Goal: Task Accomplishment & Management: Manage account settings

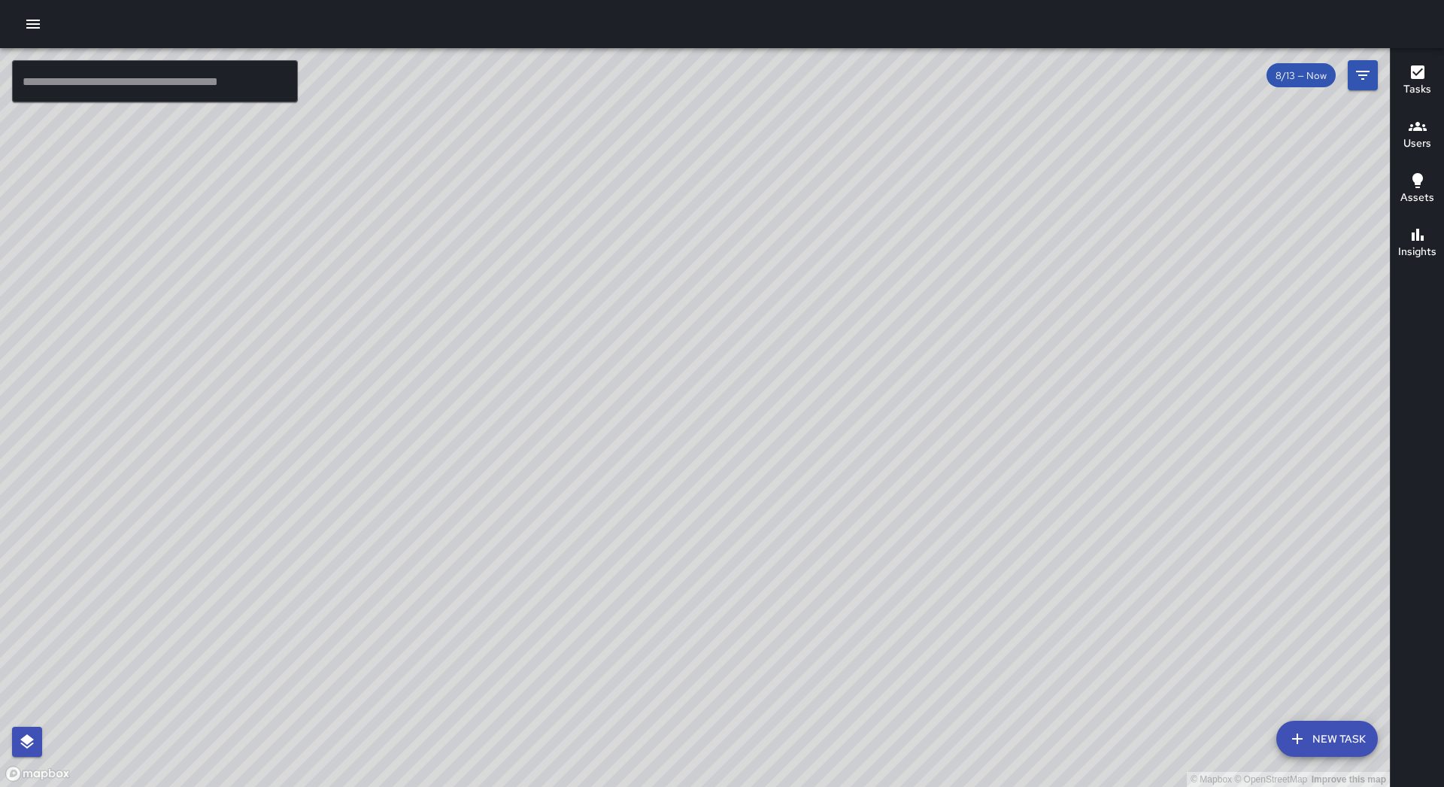
click at [38, 29] on icon "button" at bounding box center [33, 24] width 18 height 18
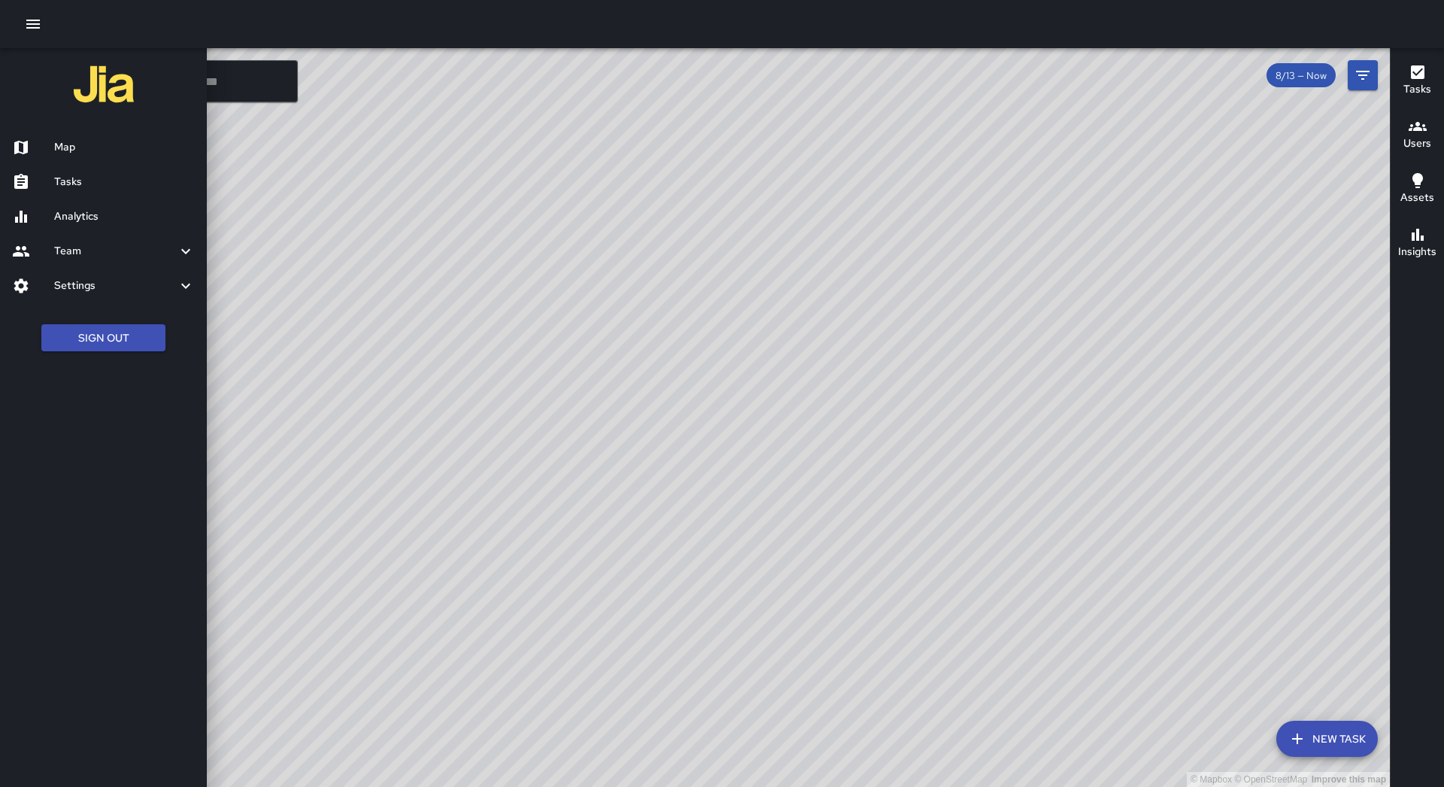
click at [123, 182] on h6 "Tasks" at bounding box center [124, 182] width 141 height 17
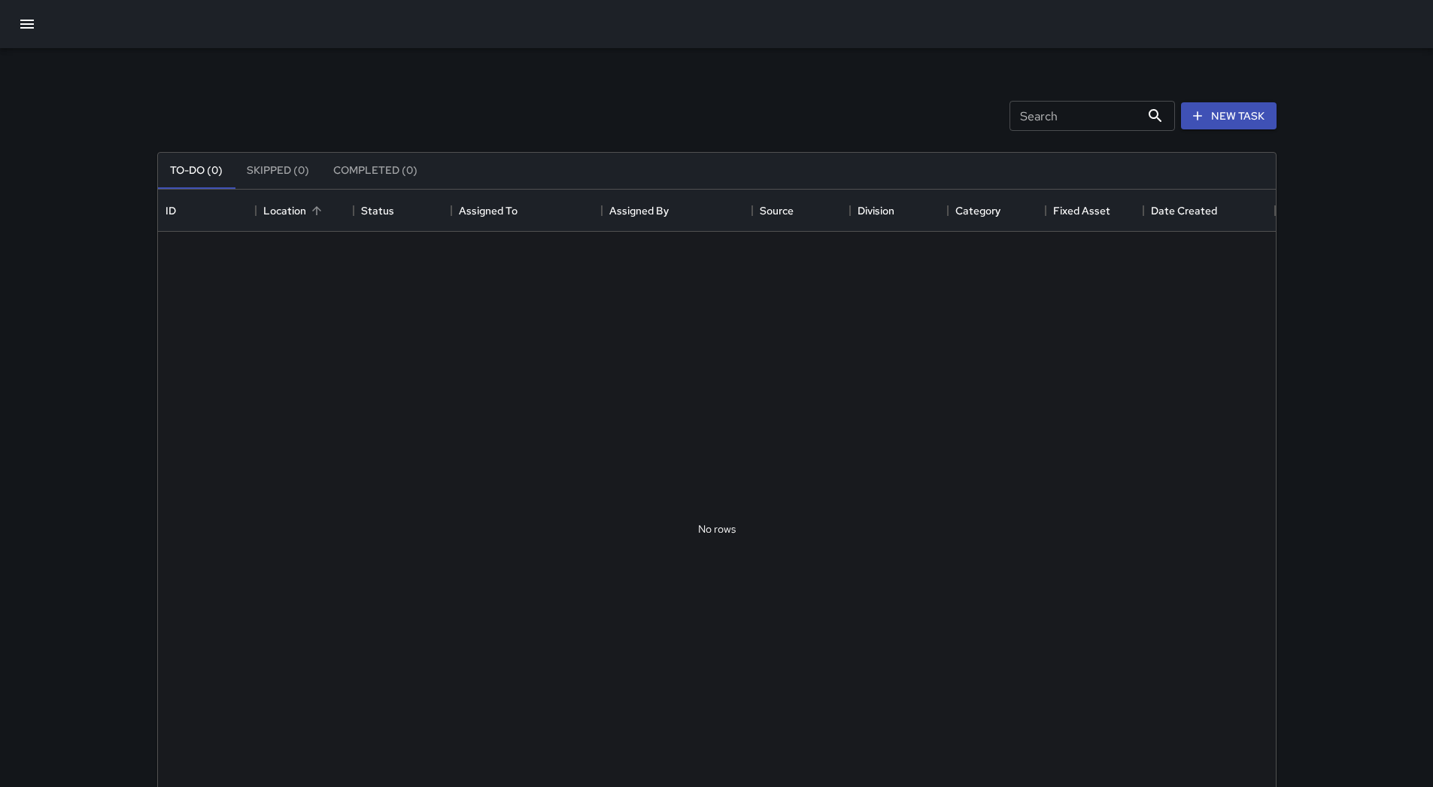
scroll to position [626, 1106]
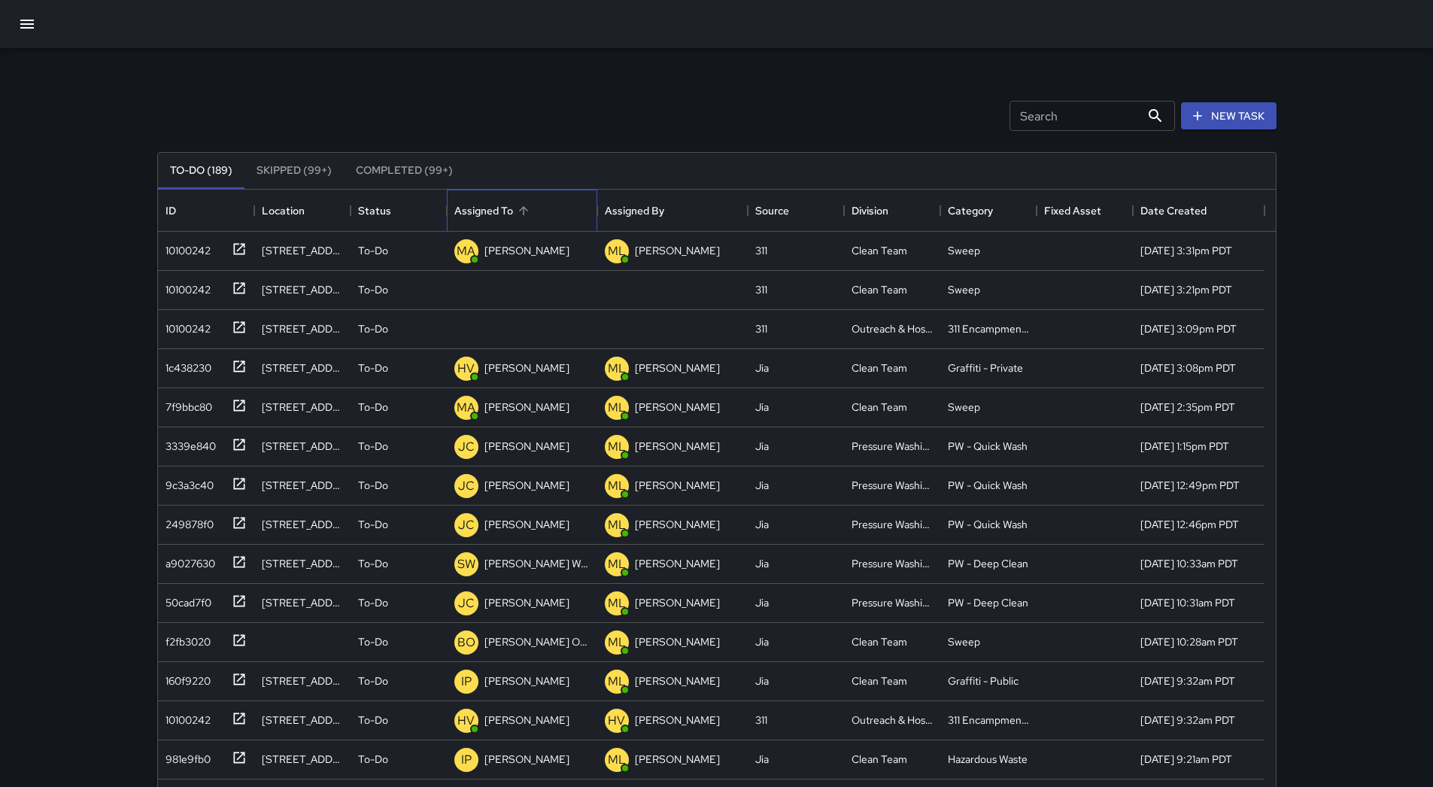
click at [546, 212] on div "Assigned To" at bounding box center [521, 211] width 135 height 42
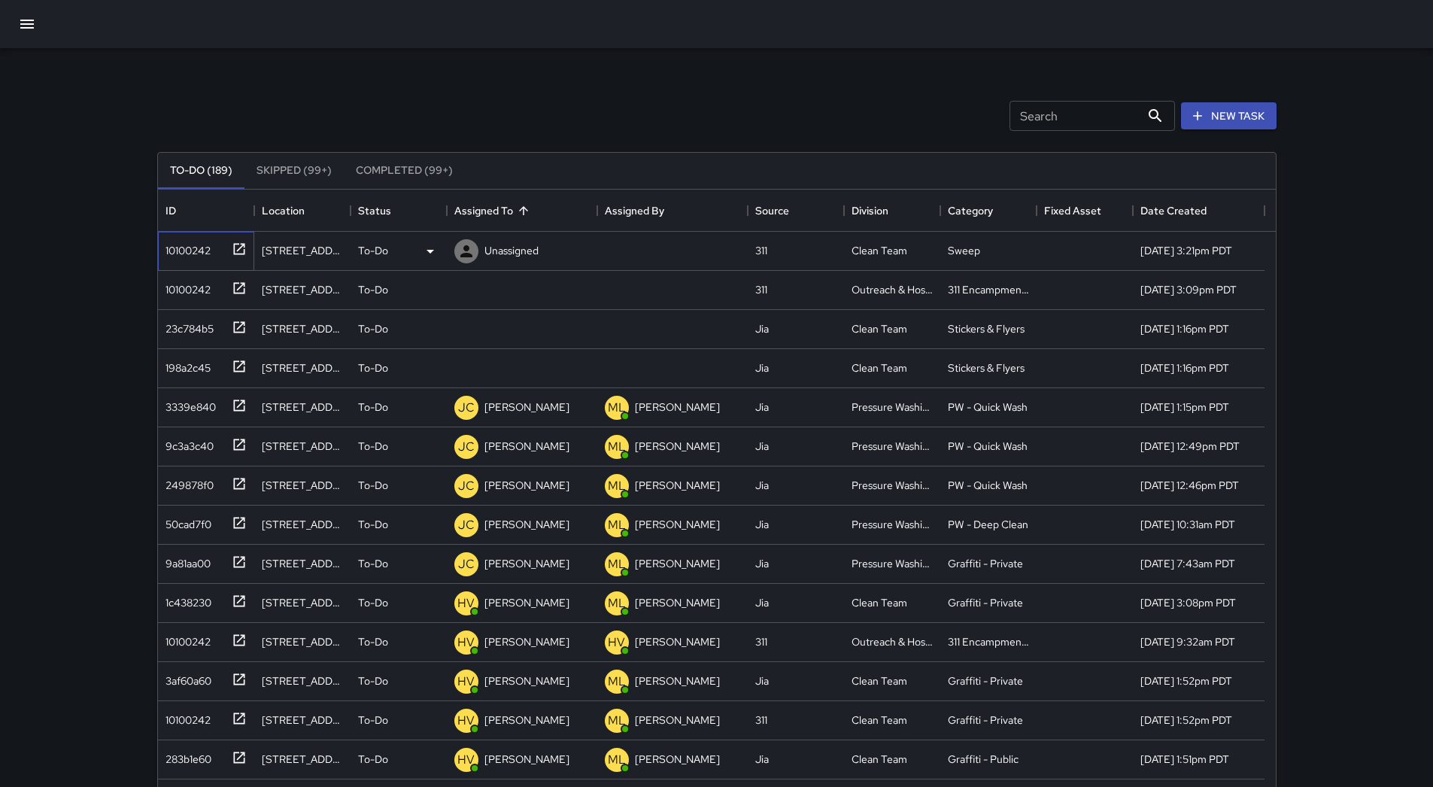
click at [209, 245] on div "10100242" at bounding box center [184, 247] width 51 height 21
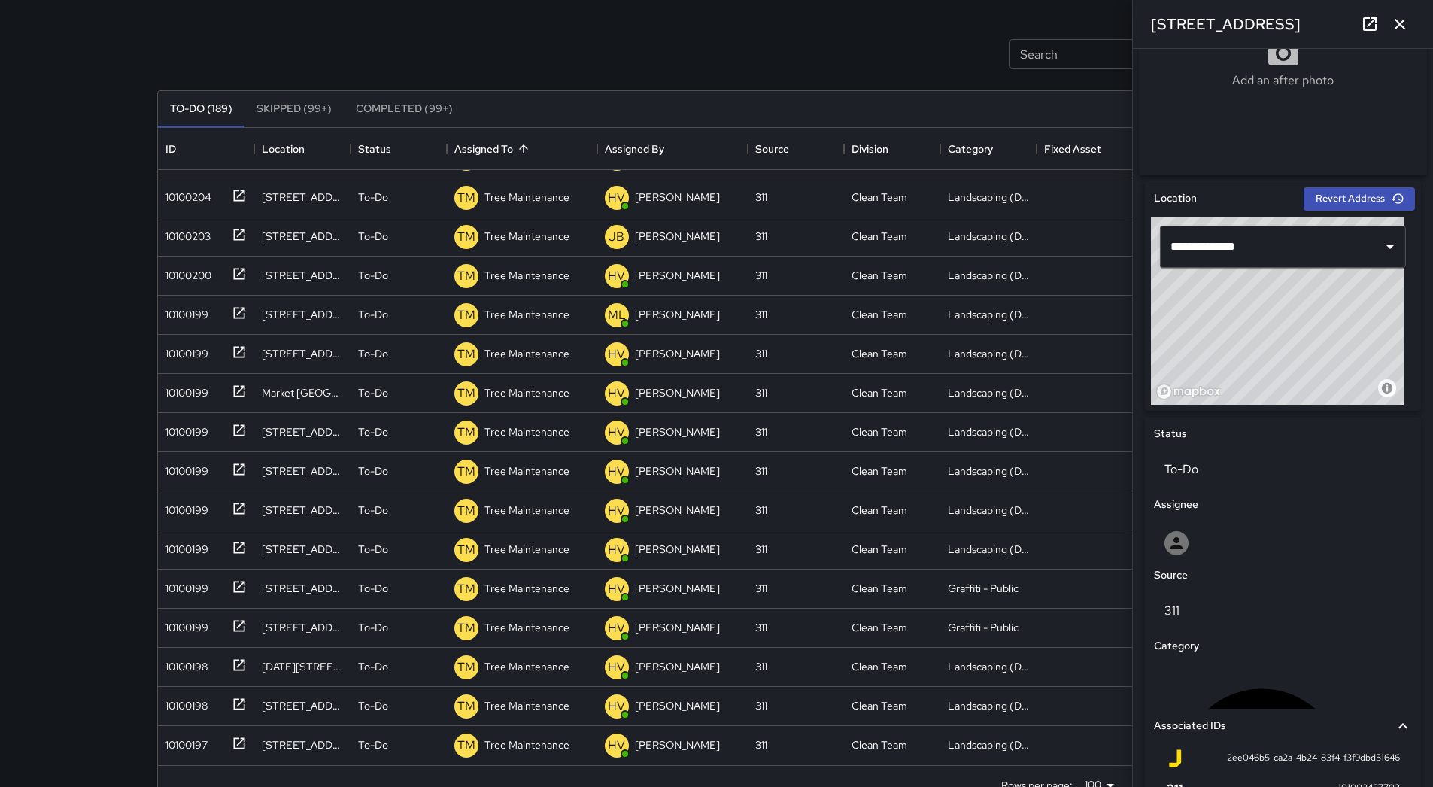
scroll to position [102, 0]
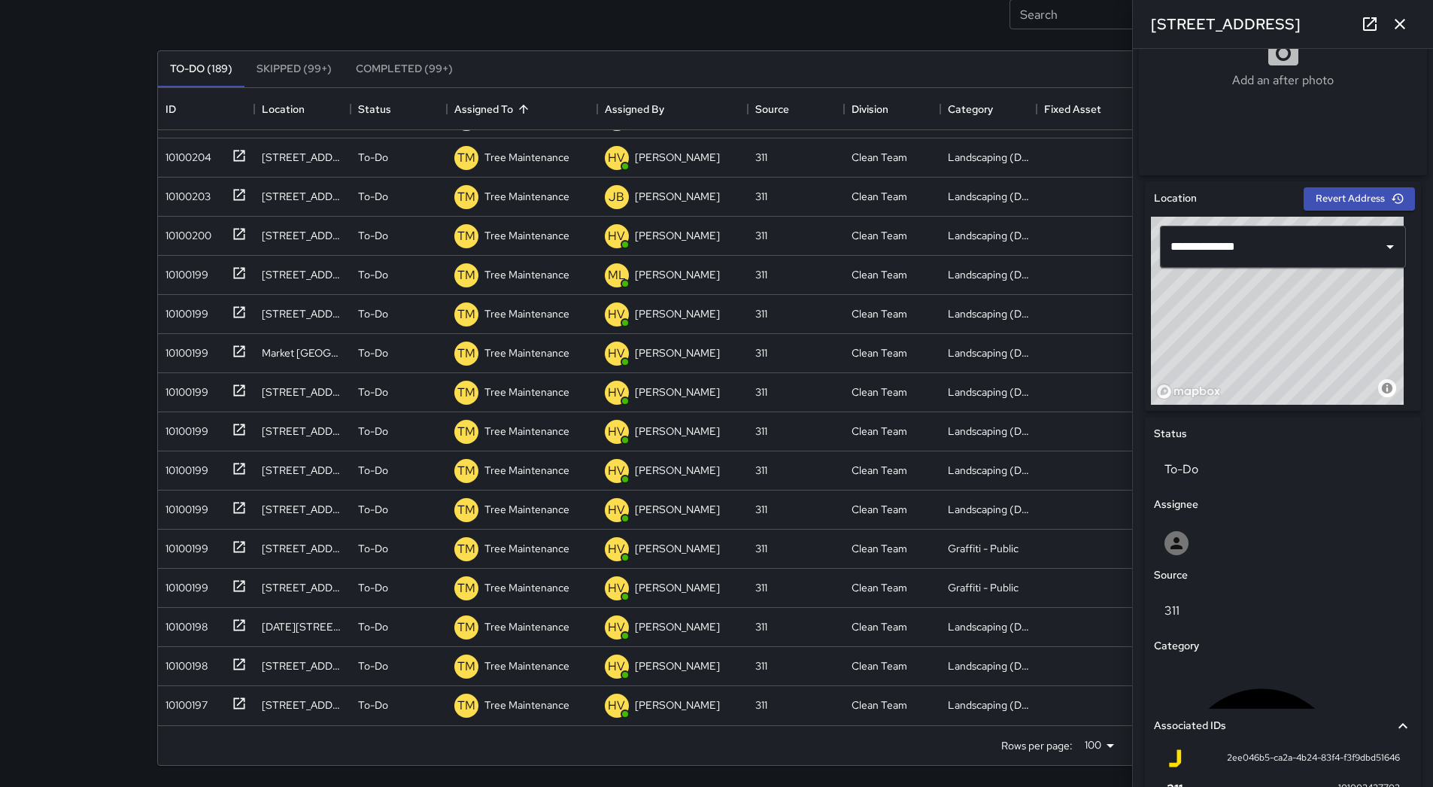
click at [1407, 29] on icon "button" at bounding box center [1400, 24] width 18 height 18
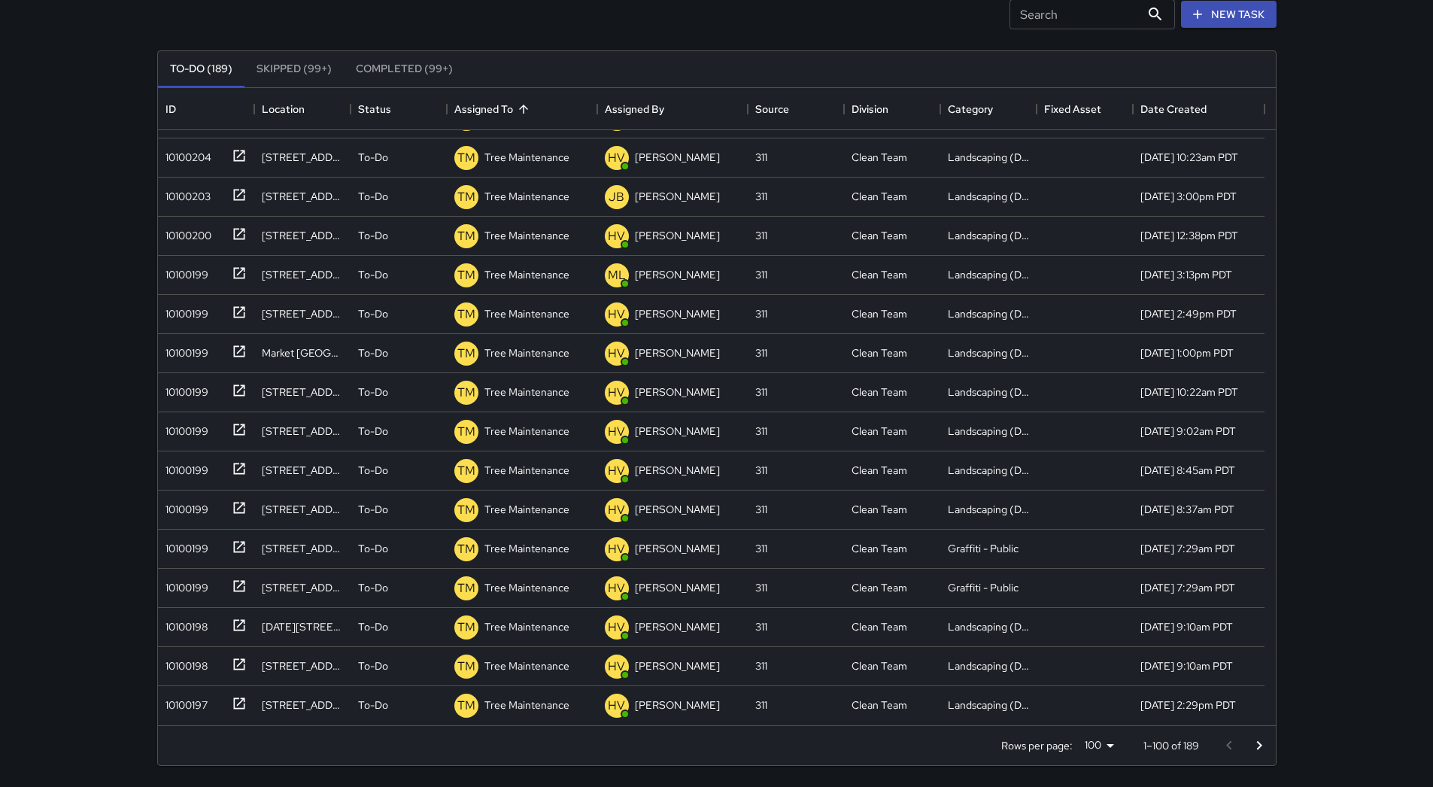
click at [1261, 742] on icon "Go to next page" at bounding box center [1259, 745] width 18 height 18
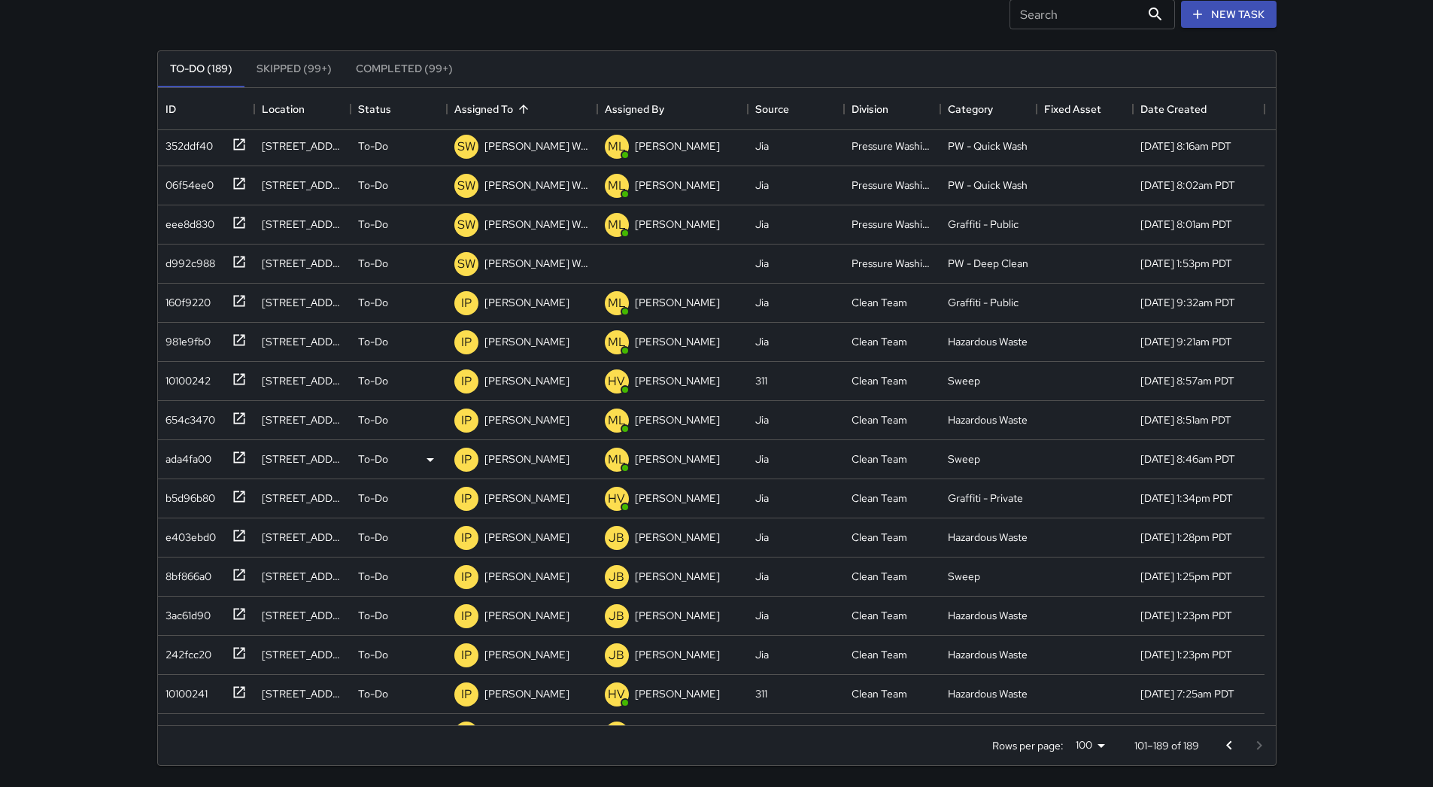
scroll to position [2660, 0]
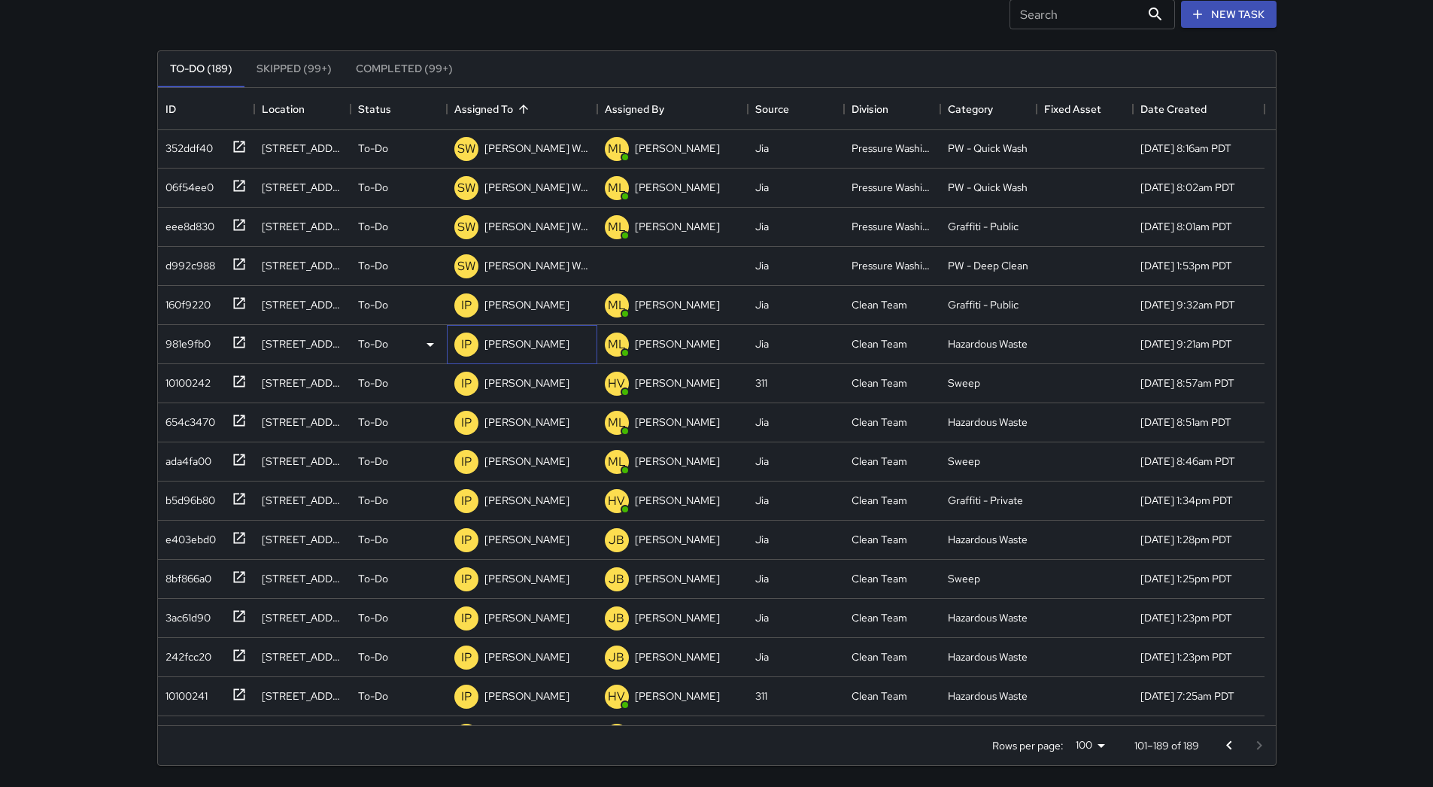
click at [524, 345] on p "[PERSON_NAME]" at bounding box center [526, 343] width 85 height 15
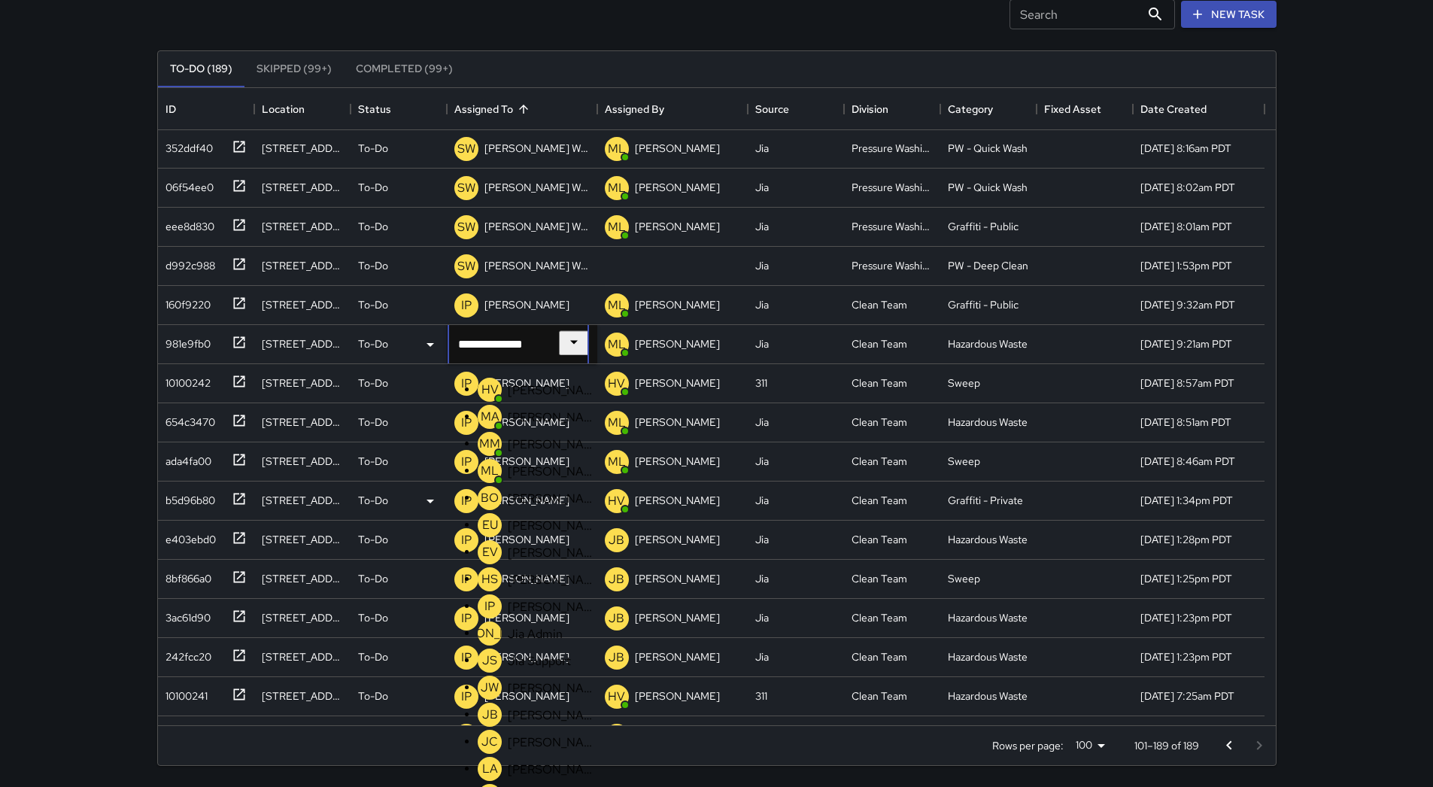
click at [532, 422] on p "[PERSON_NAME]" at bounding box center [552, 417] width 89 height 16
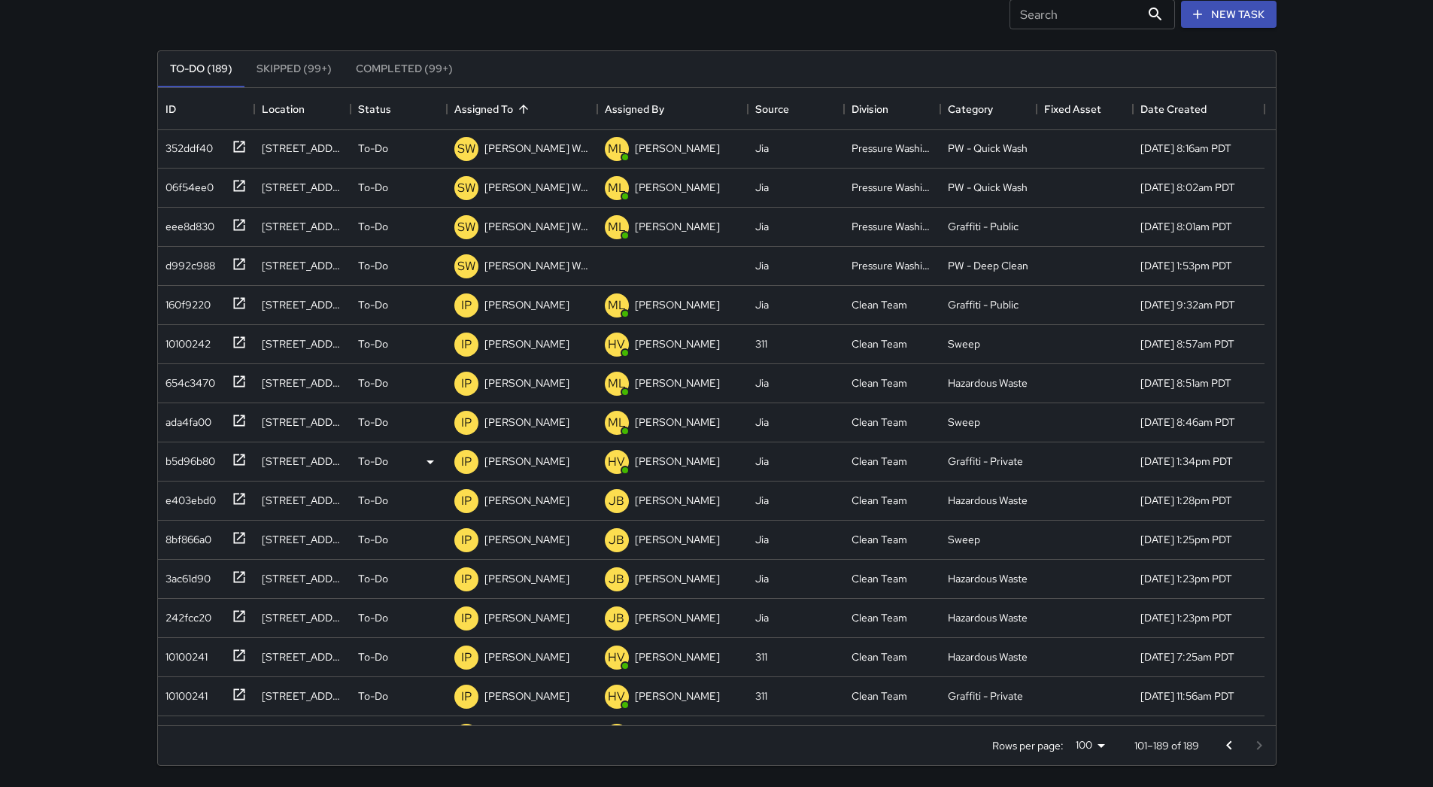
scroll to position [2699, 0]
click at [525, 307] on p "[PERSON_NAME]" at bounding box center [526, 304] width 85 height 15
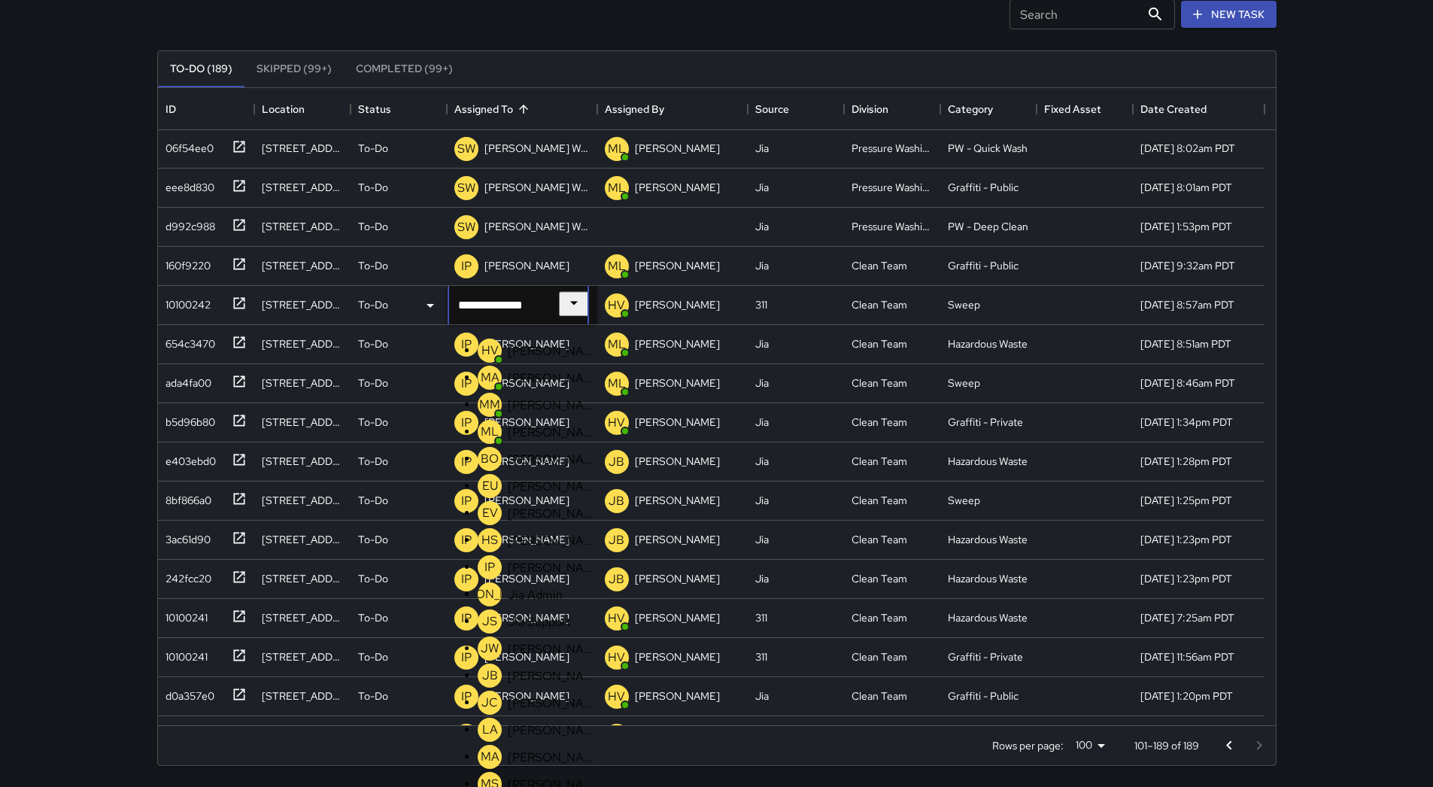
click at [533, 386] on p "[PERSON_NAME]" at bounding box center [552, 378] width 89 height 16
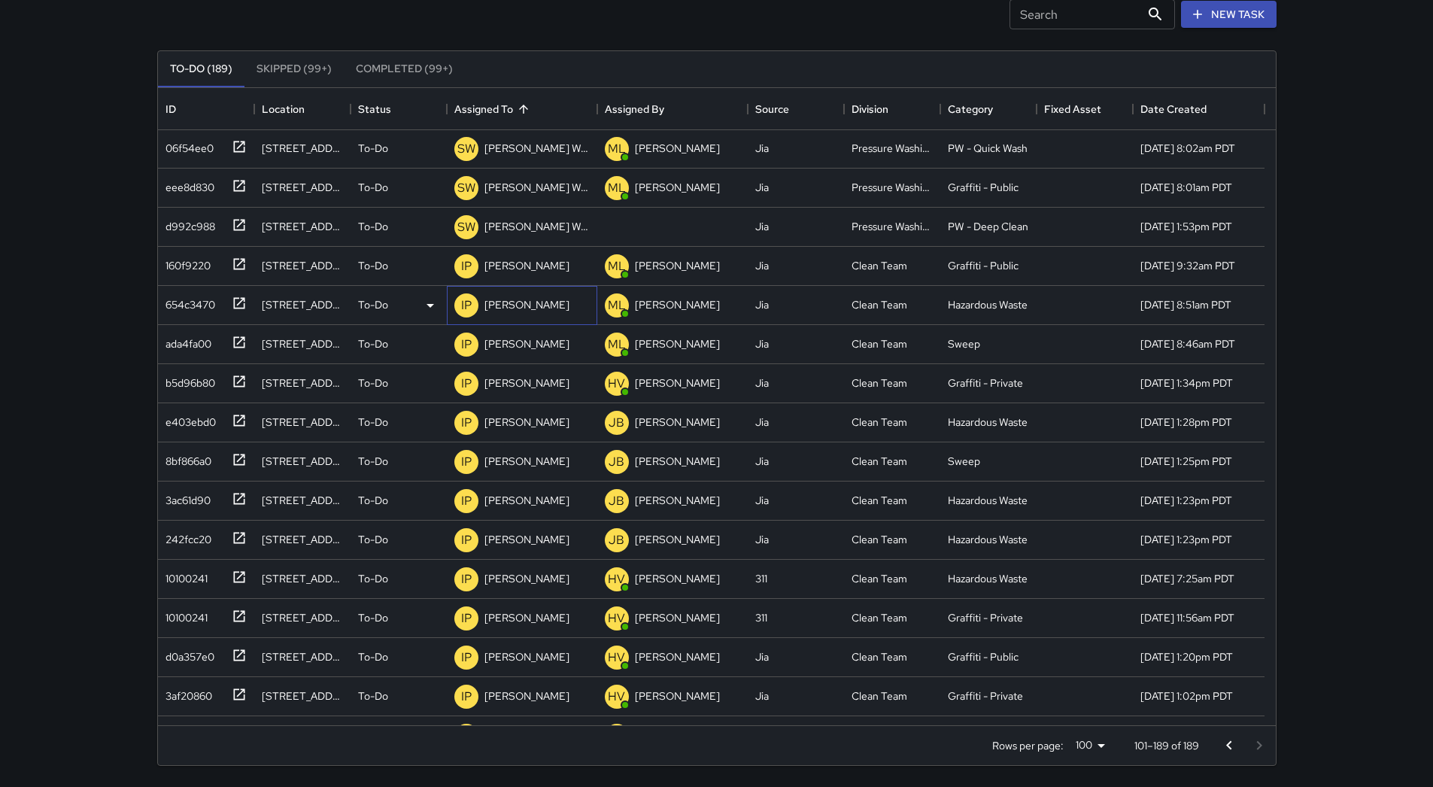
click at [514, 311] on p "[PERSON_NAME]" at bounding box center [526, 304] width 85 height 15
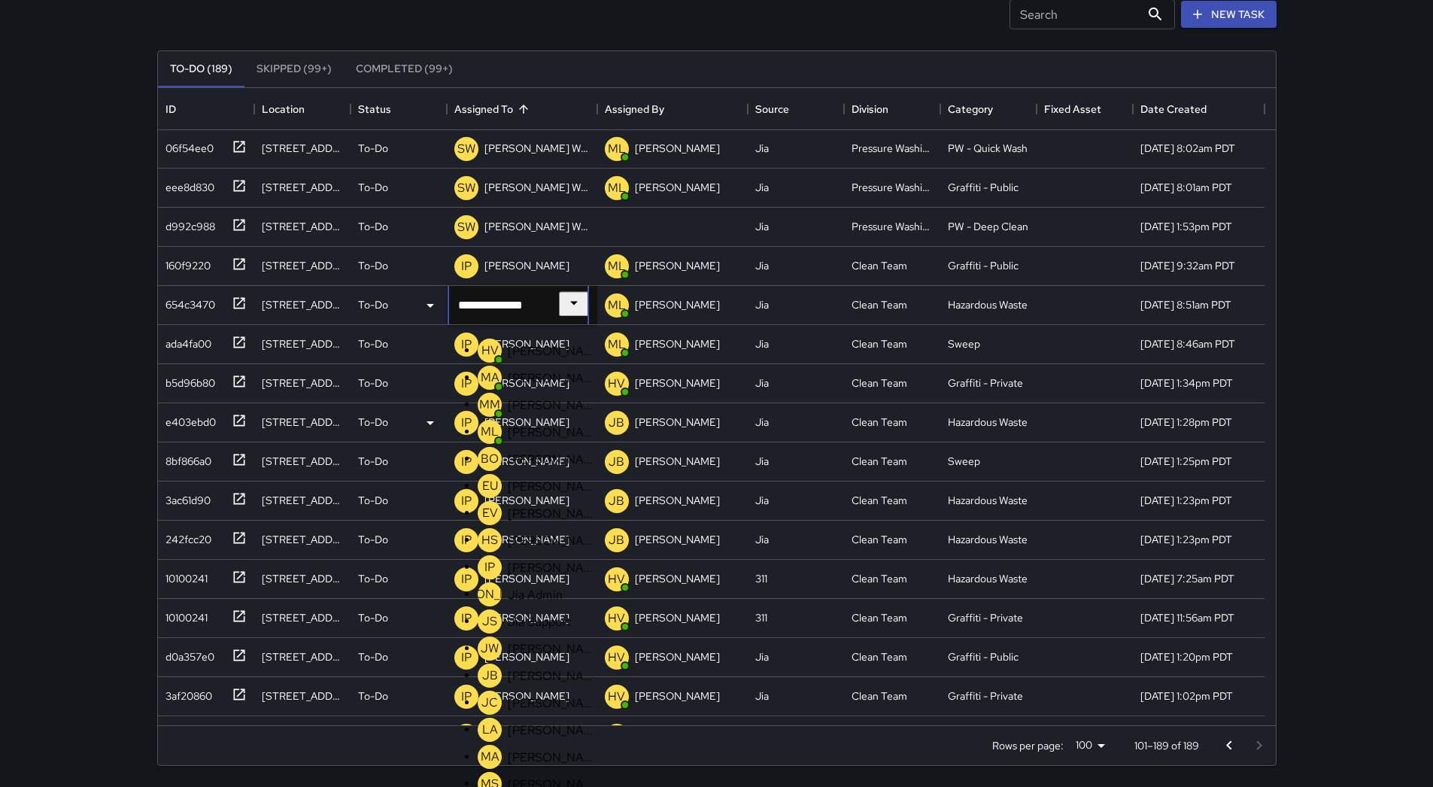
click at [522, 375] on p "[PERSON_NAME]" at bounding box center [552, 378] width 89 height 16
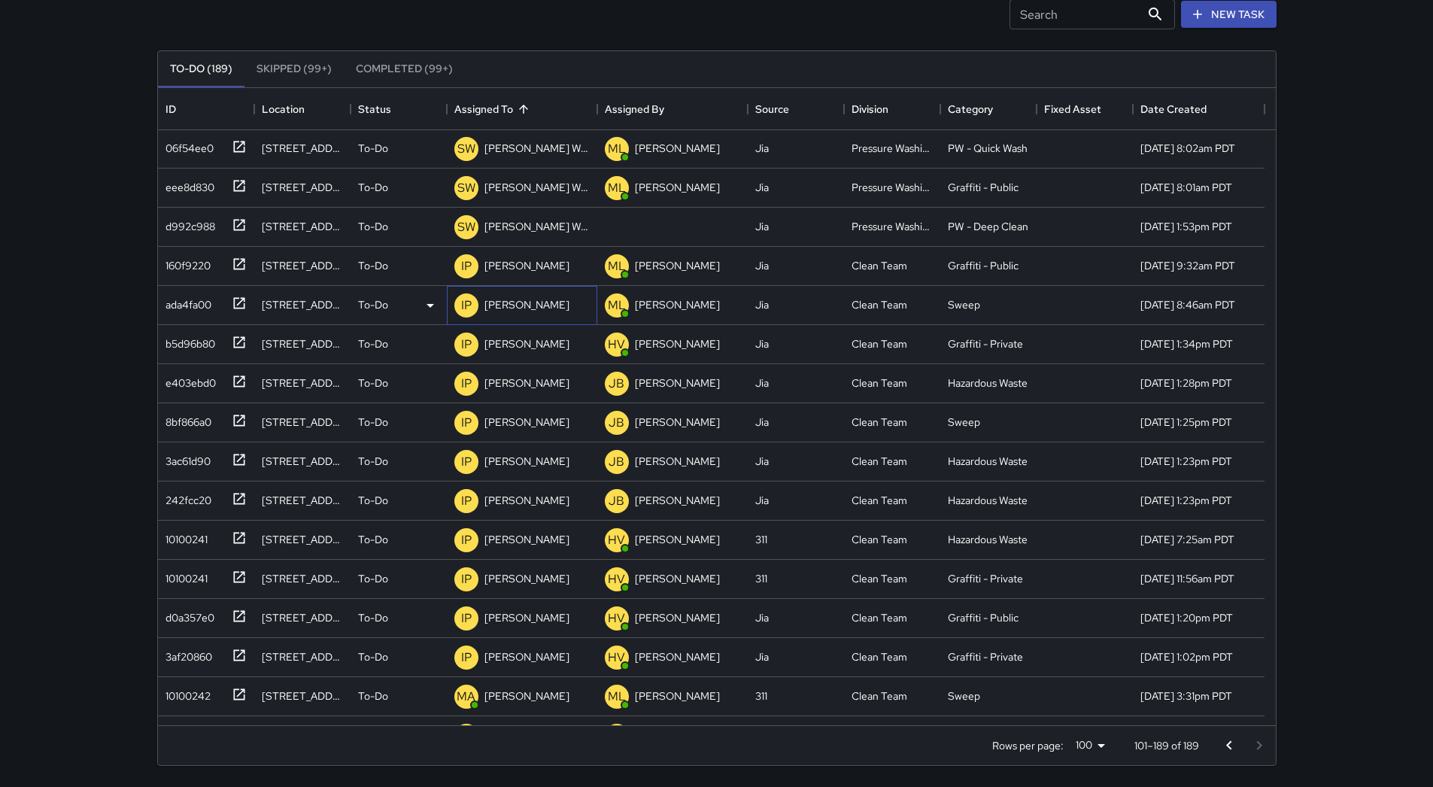
click at [511, 296] on div "[PERSON_NAME]" at bounding box center [526, 304] width 91 height 21
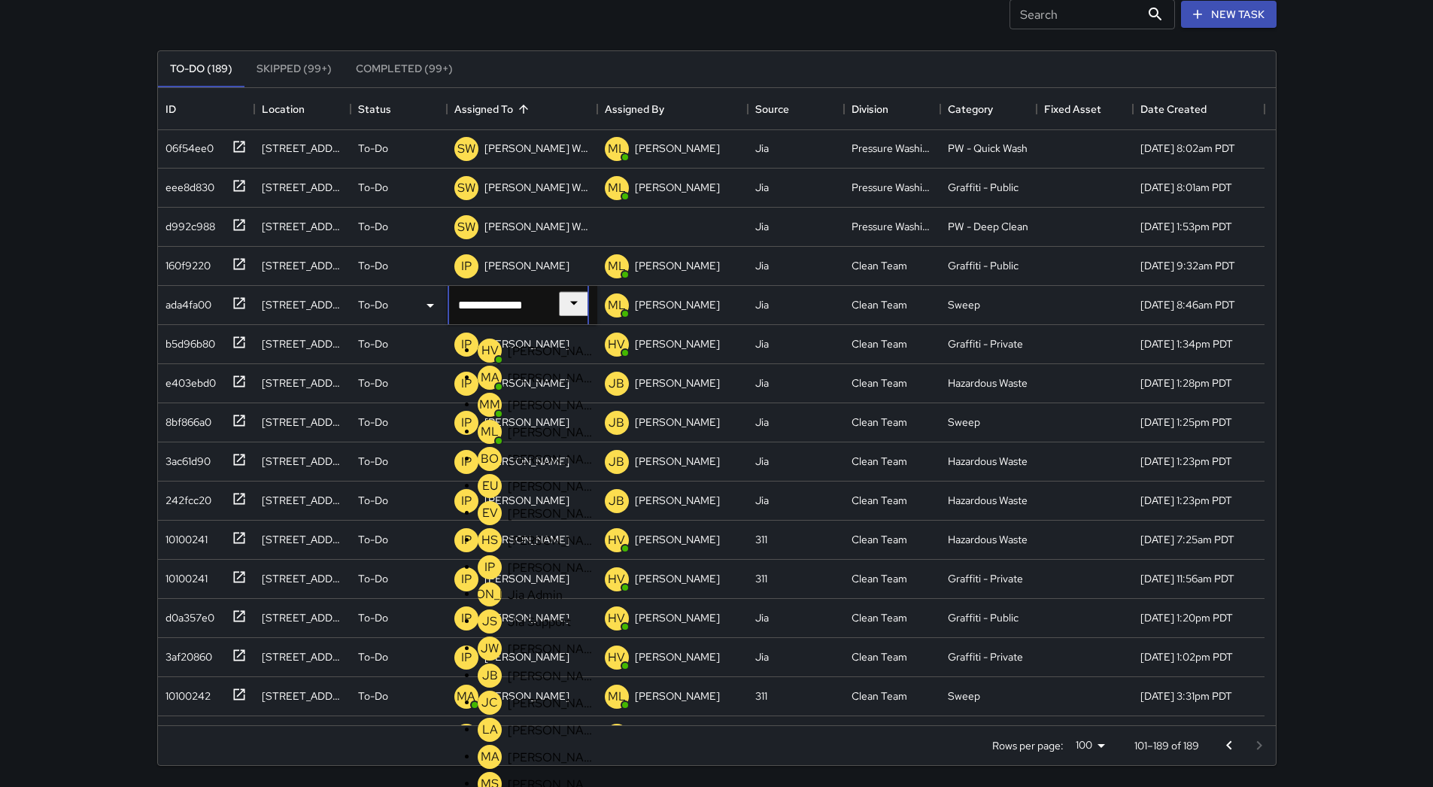
click at [518, 376] on p "[PERSON_NAME]" at bounding box center [552, 378] width 89 height 16
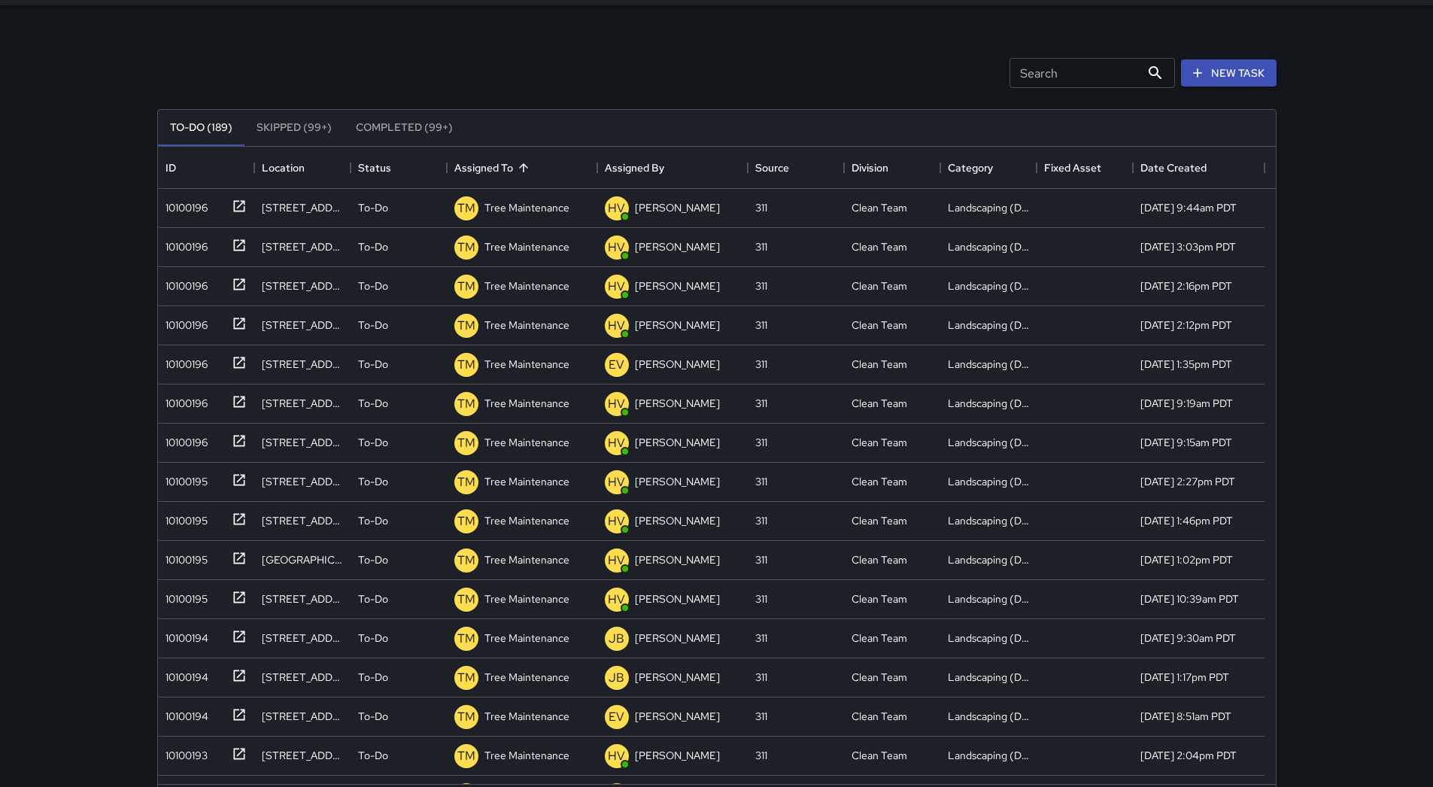
scroll to position [102, 0]
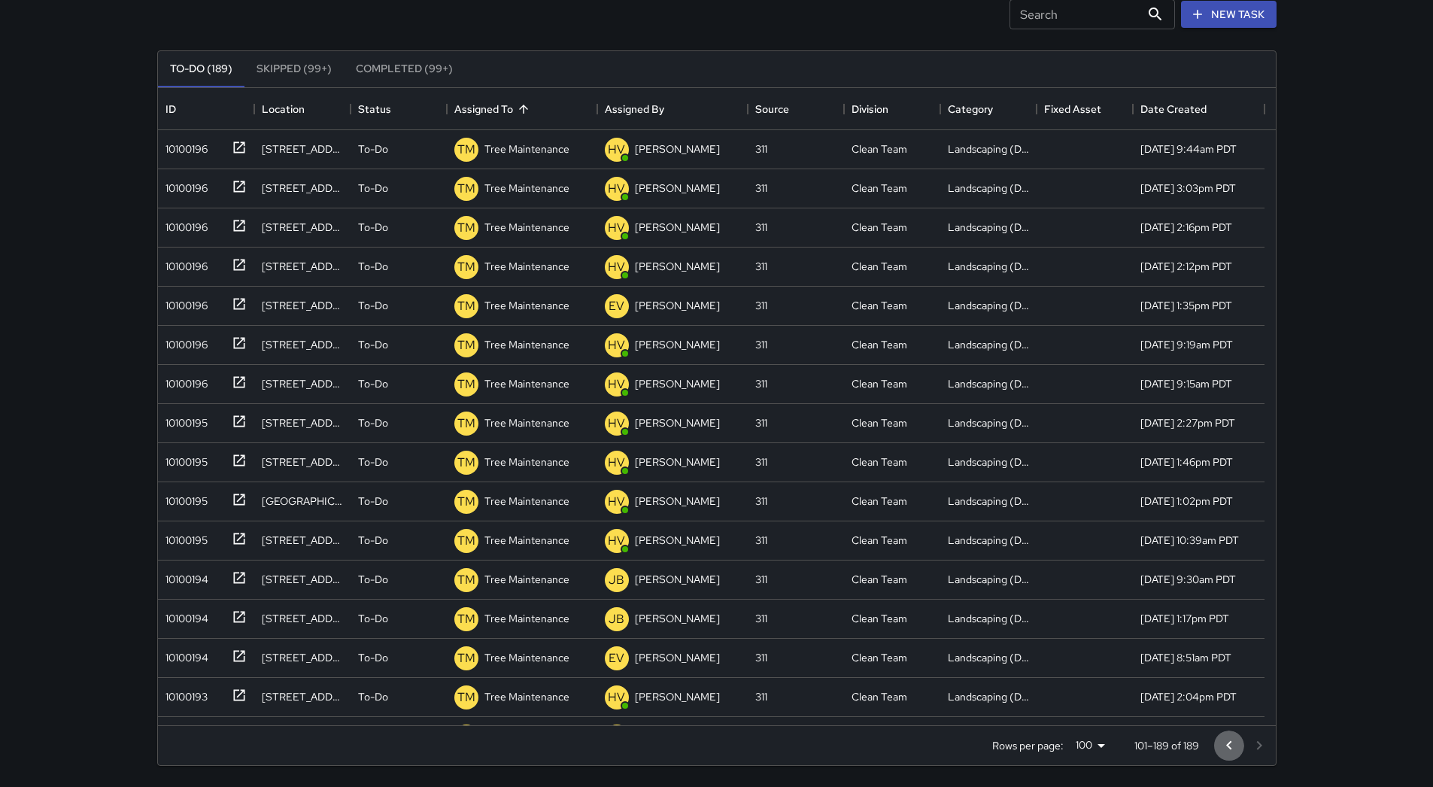
click at [1226, 745] on icon "Go to previous page" at bounding box center [1228, 745] width 5 height 9
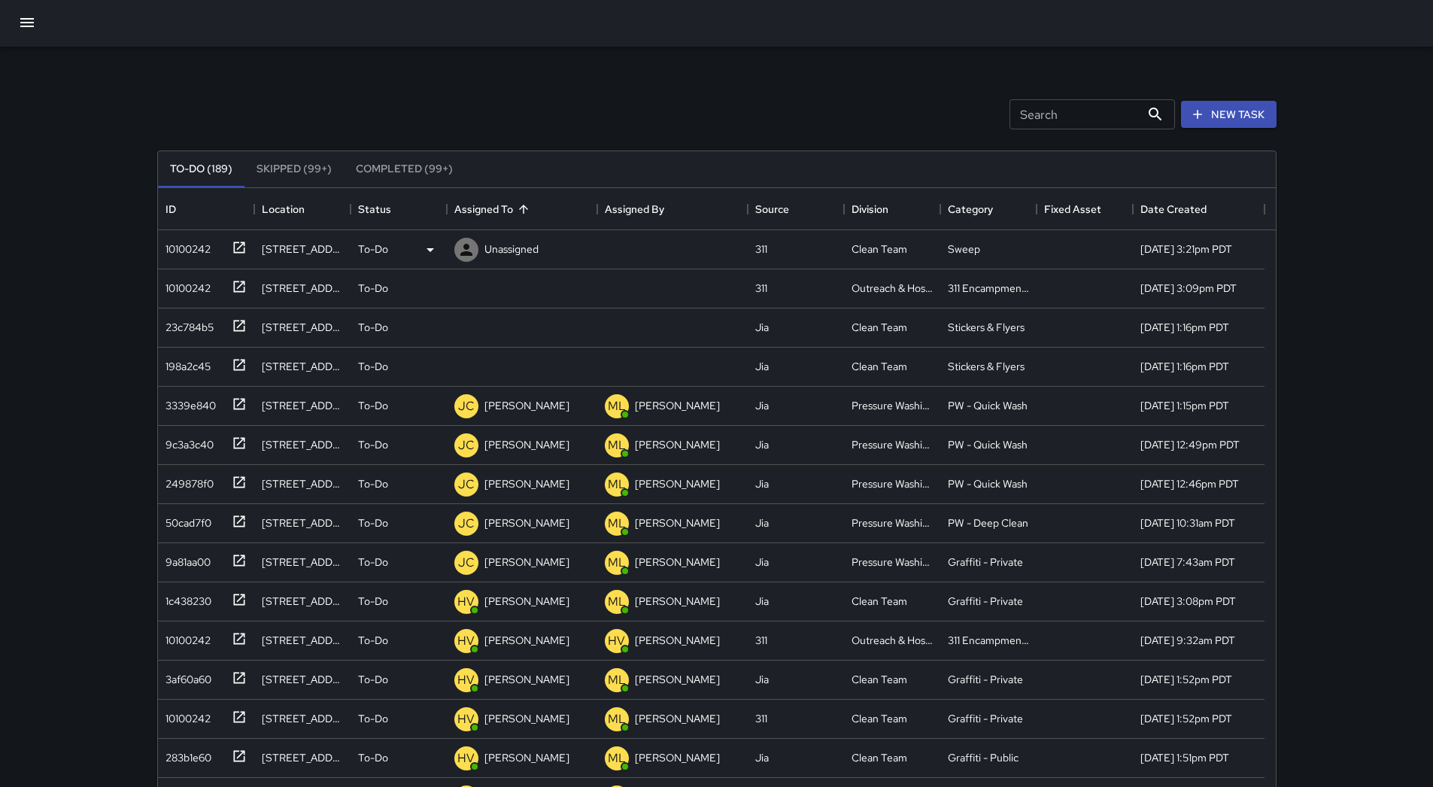
scroll to position [0, 0]
click at [181, 247] on div "10100242" at bounding box center [184, 247] width 51 height 21
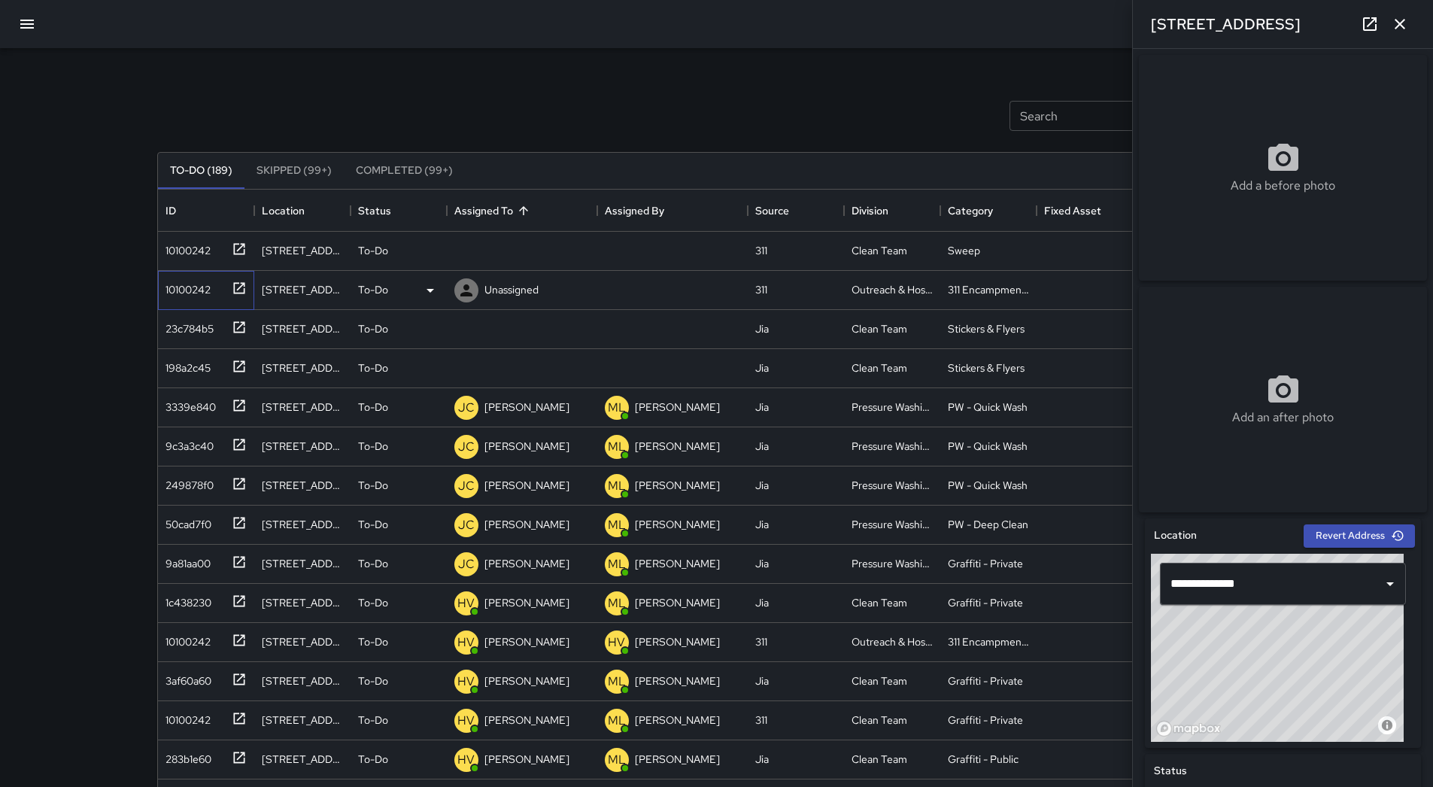
click at [205, 278] on div "10100242" at bounding box center [184, 286] width 51 height 21
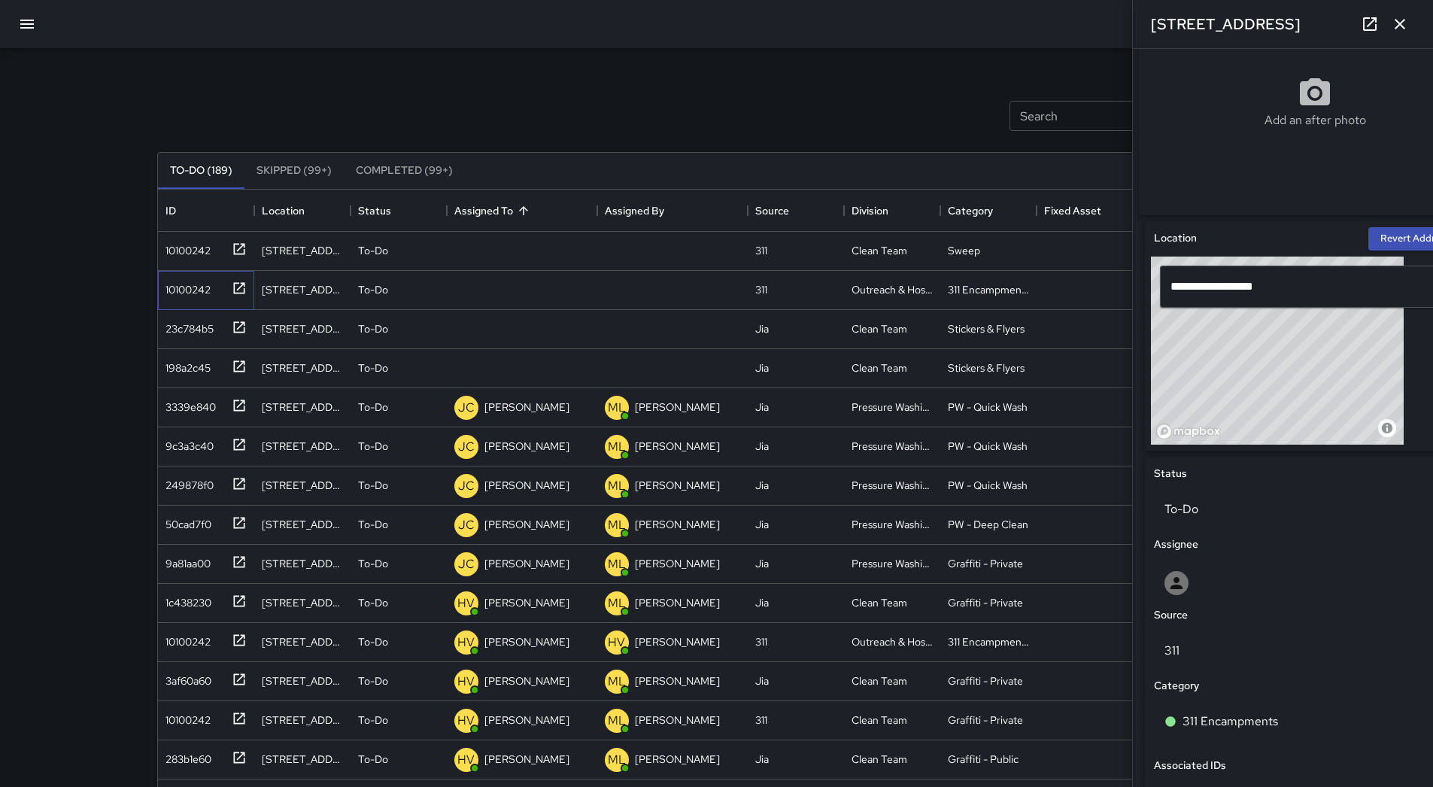
scroll to position [517, 0]
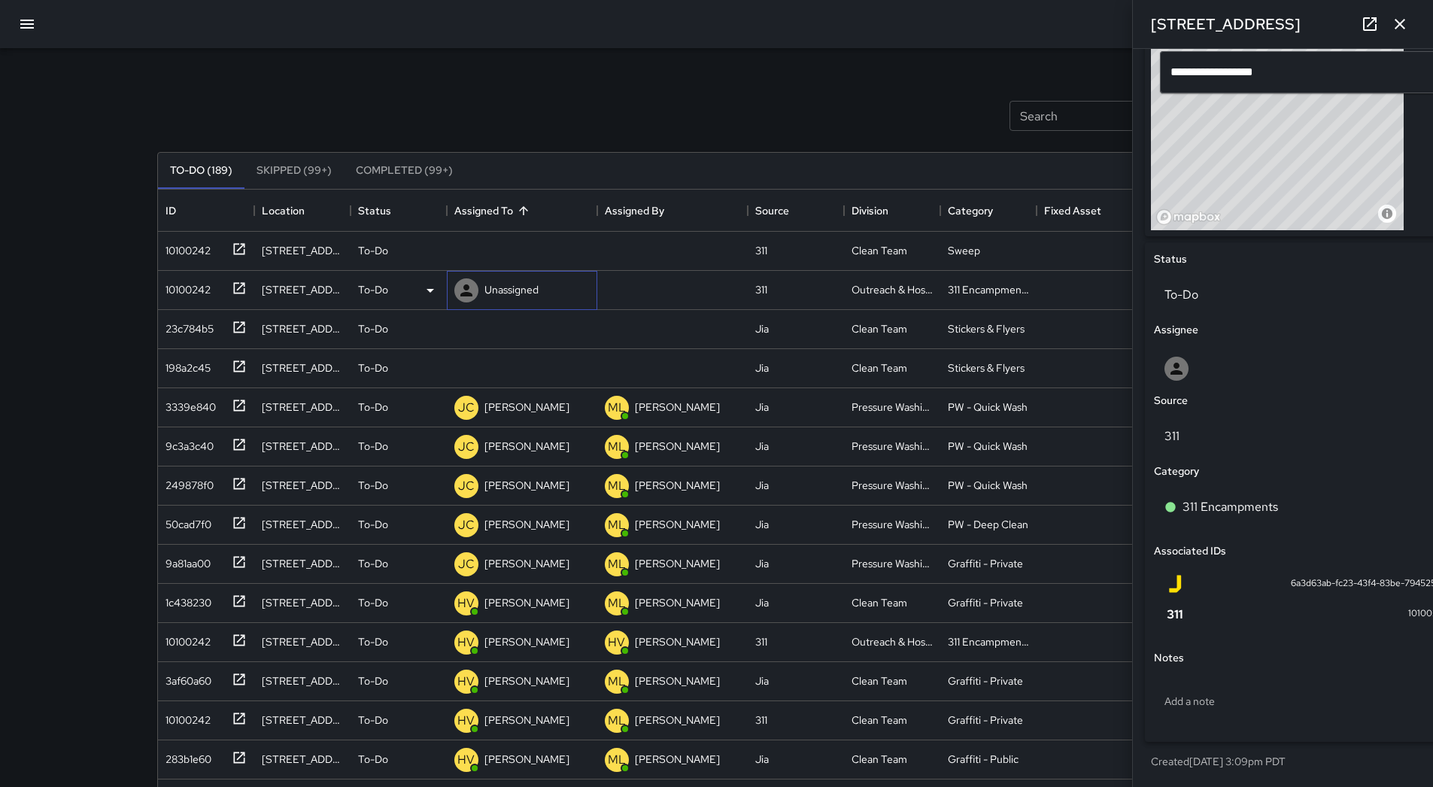
click at [499, 287] on p "Unassigned" at bounding box center [511, 289] width 54 height 15
drag, startPoint x: 30, startPoint y: 181, endPoint x: 42, endPoint y: 181, distance: 12.0
click at [35, 181] on div "Search Search New Task To-Do (189) Skipped (99+) Completed (99+) ID Location St…" at bounding box center [716, 444] width 1433 height 888
click at [208, 328] on div "23c784b5" at bounding box center [186, 325] width 54 height 21
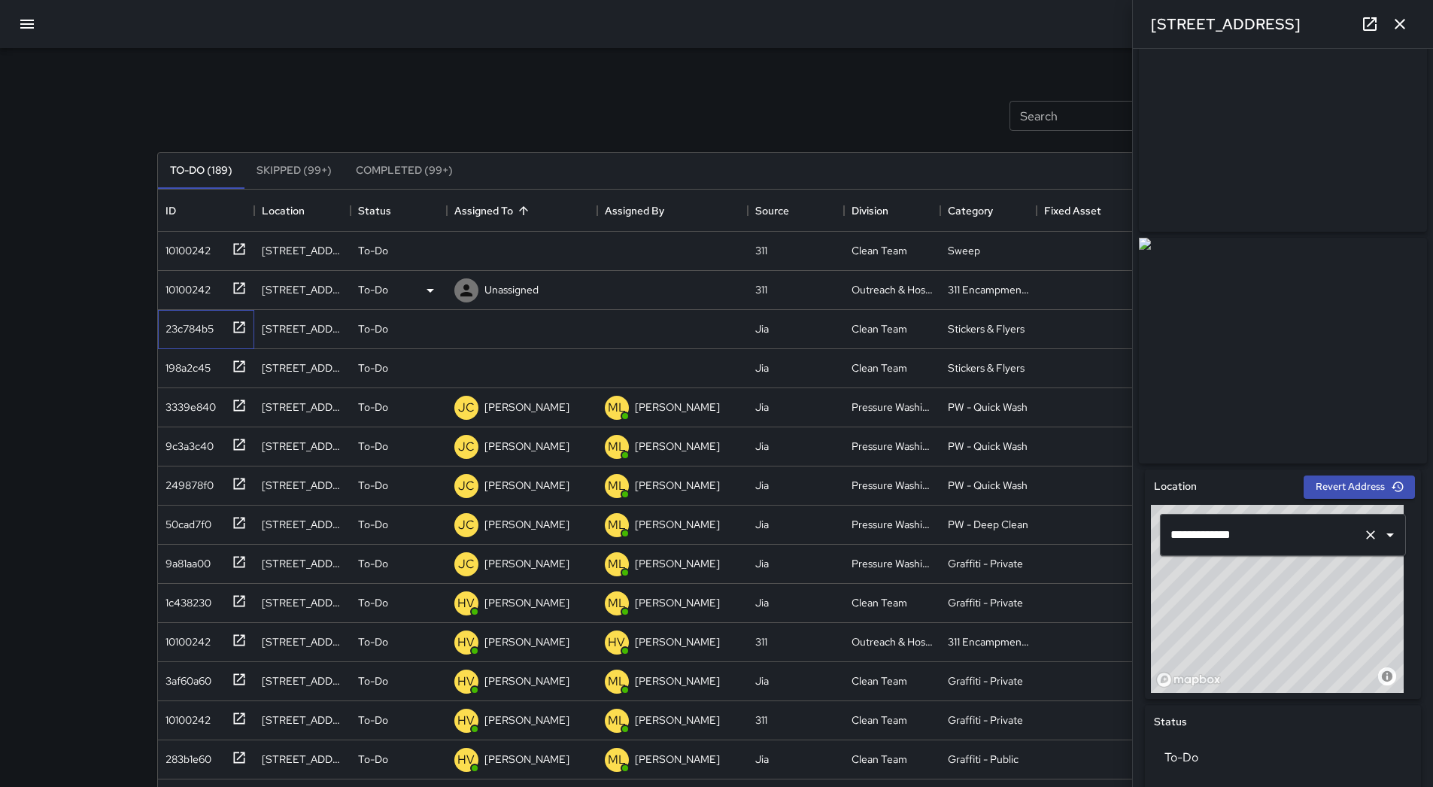
scroll to position [75, 0]
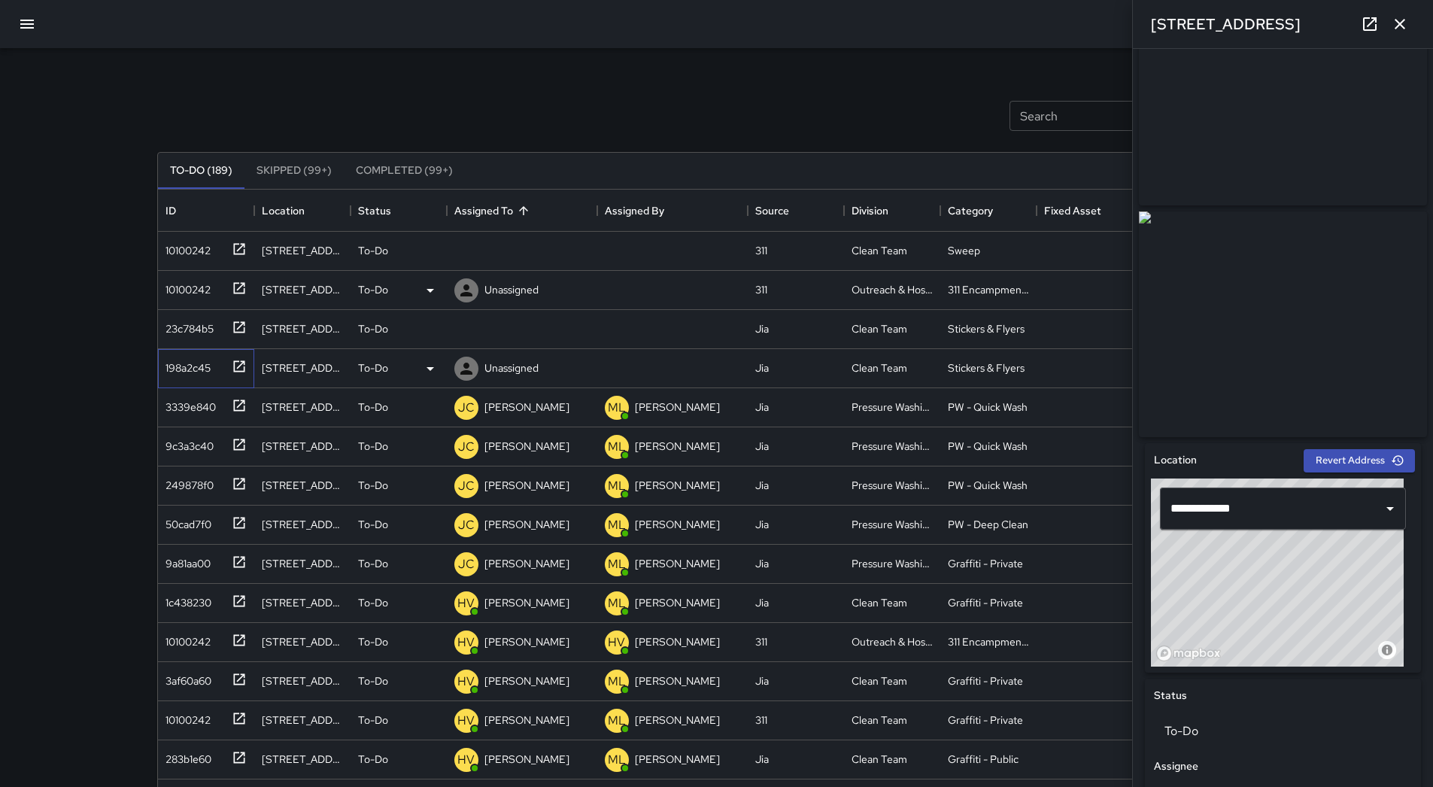
click at [208, 367] on div "198a2c45" at bounding box center [184, 364] width 51 height 21
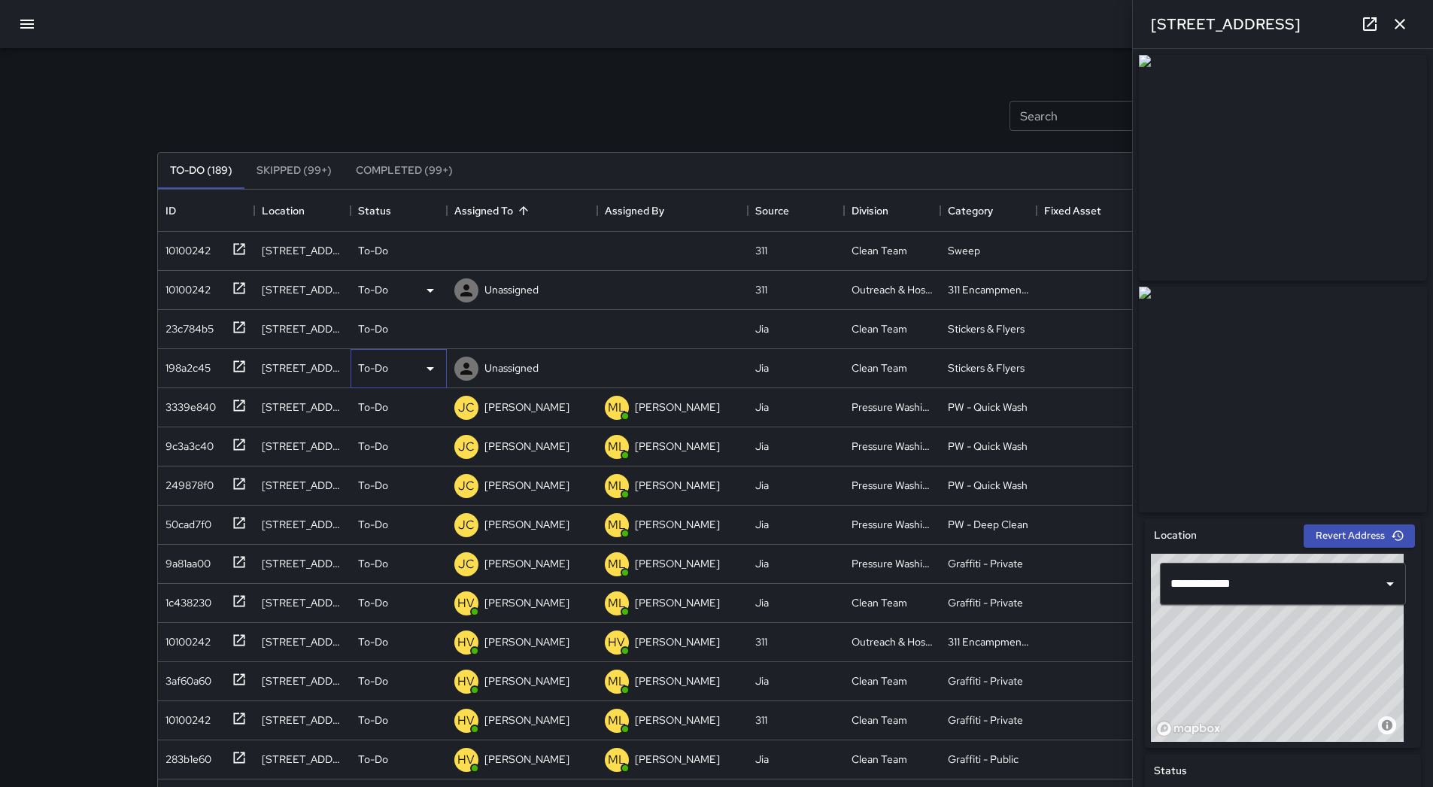
click at [426, 369] on icon at bounding box center [430, 369] width 18 height 18
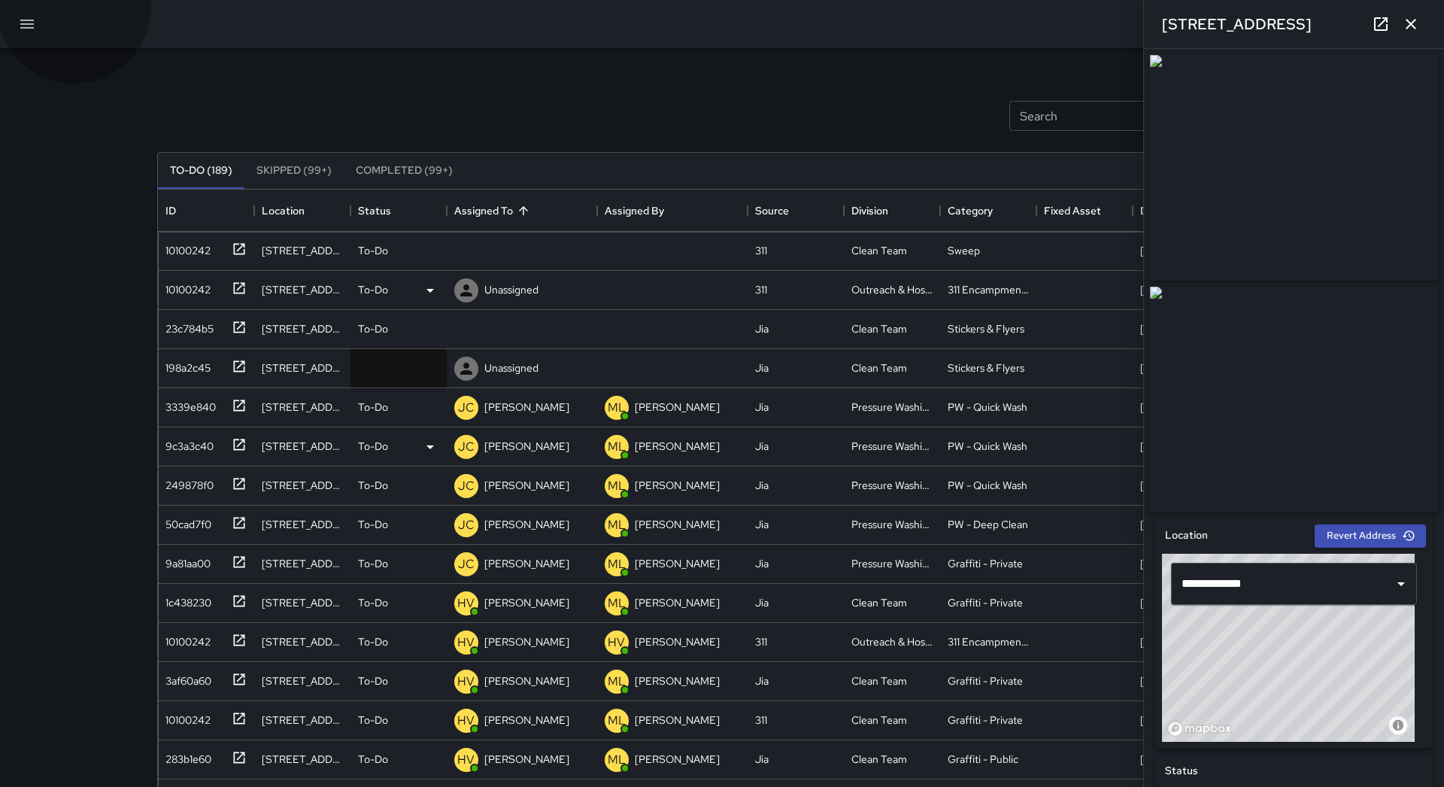
drag, startPoint x: 425, startPoint y: 429, endPoint x: 416, endPoint y: 423, distance: 10.8
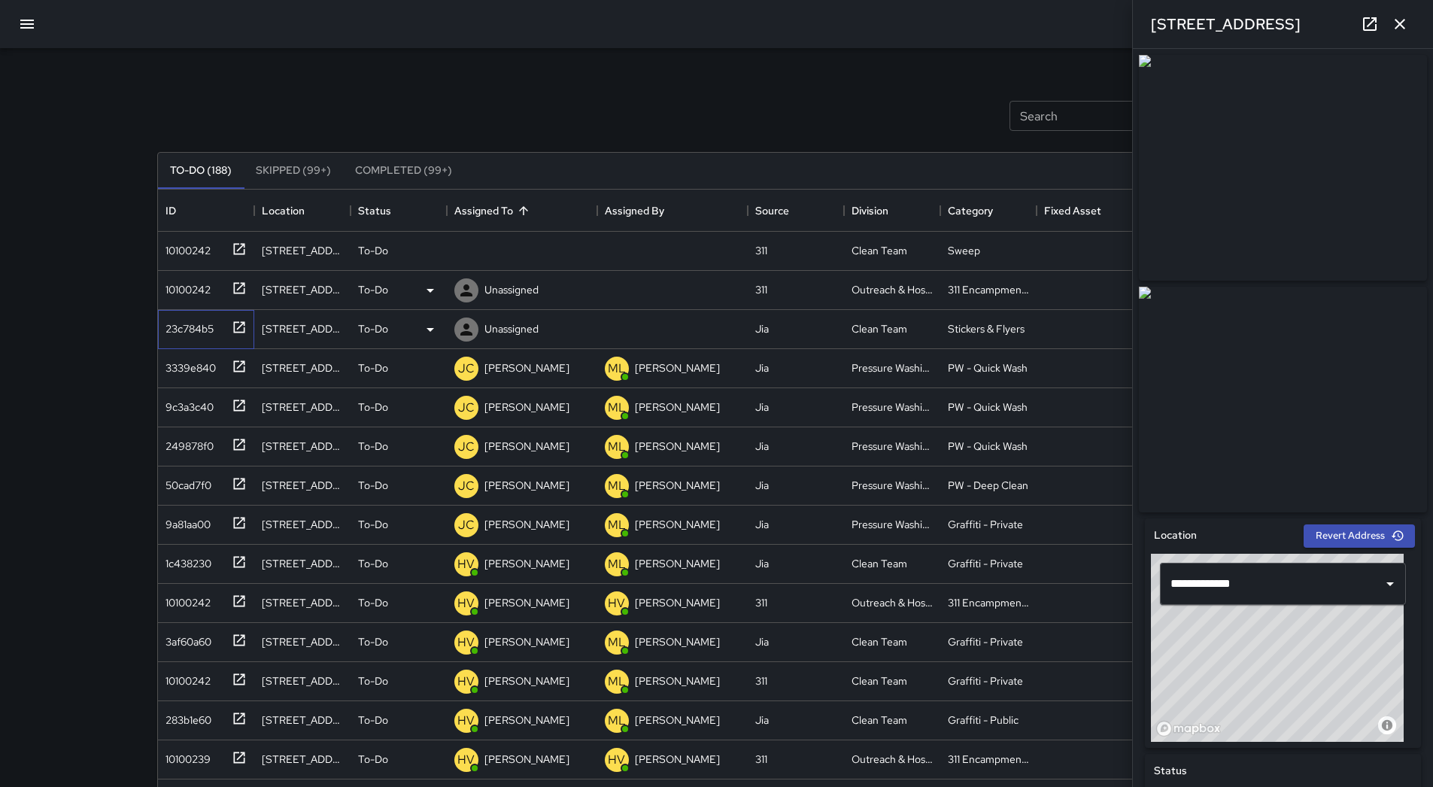
click at [218, 322] on div "23c784b5" at bounding box center [202, 326] width 87 height 25
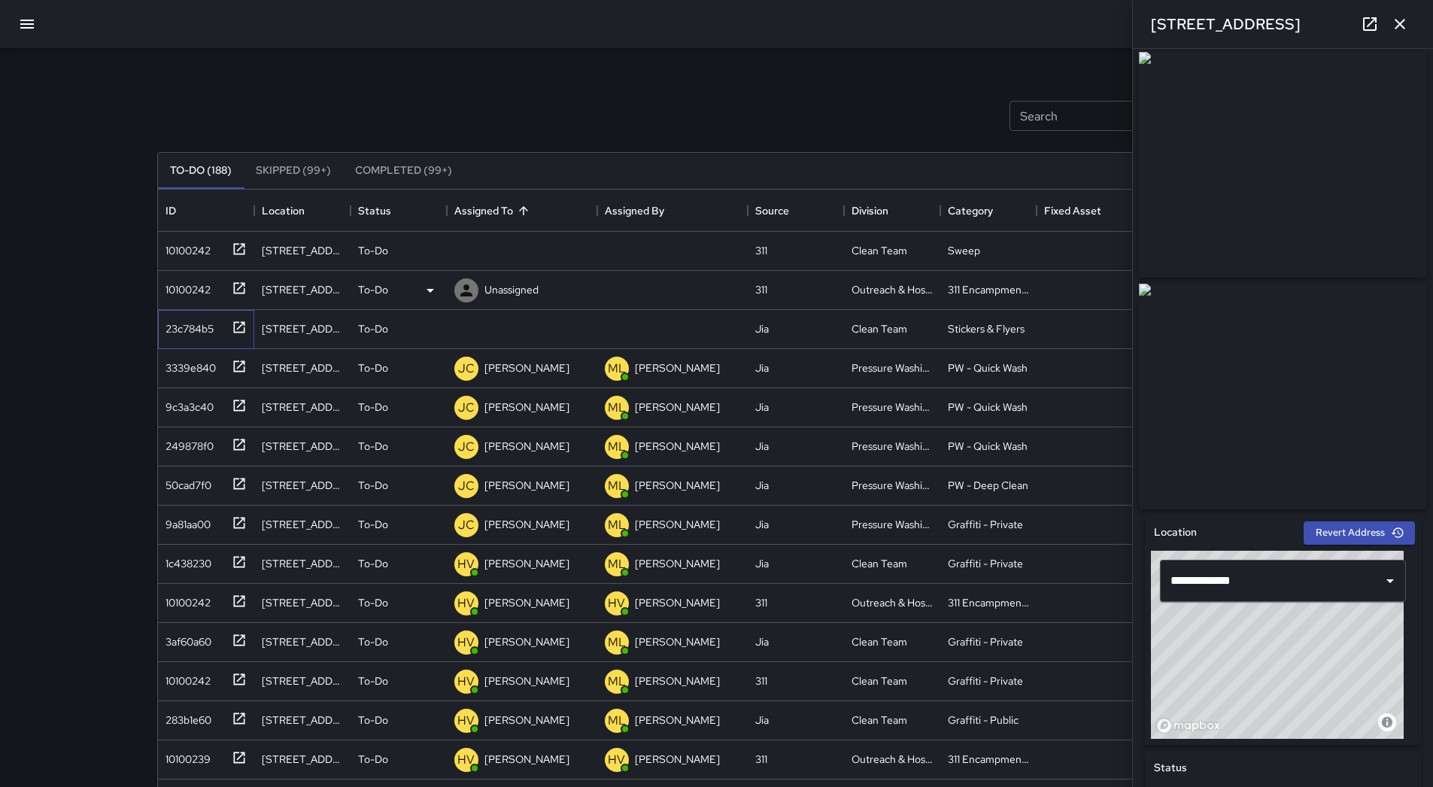
scroll to position [0, 0]
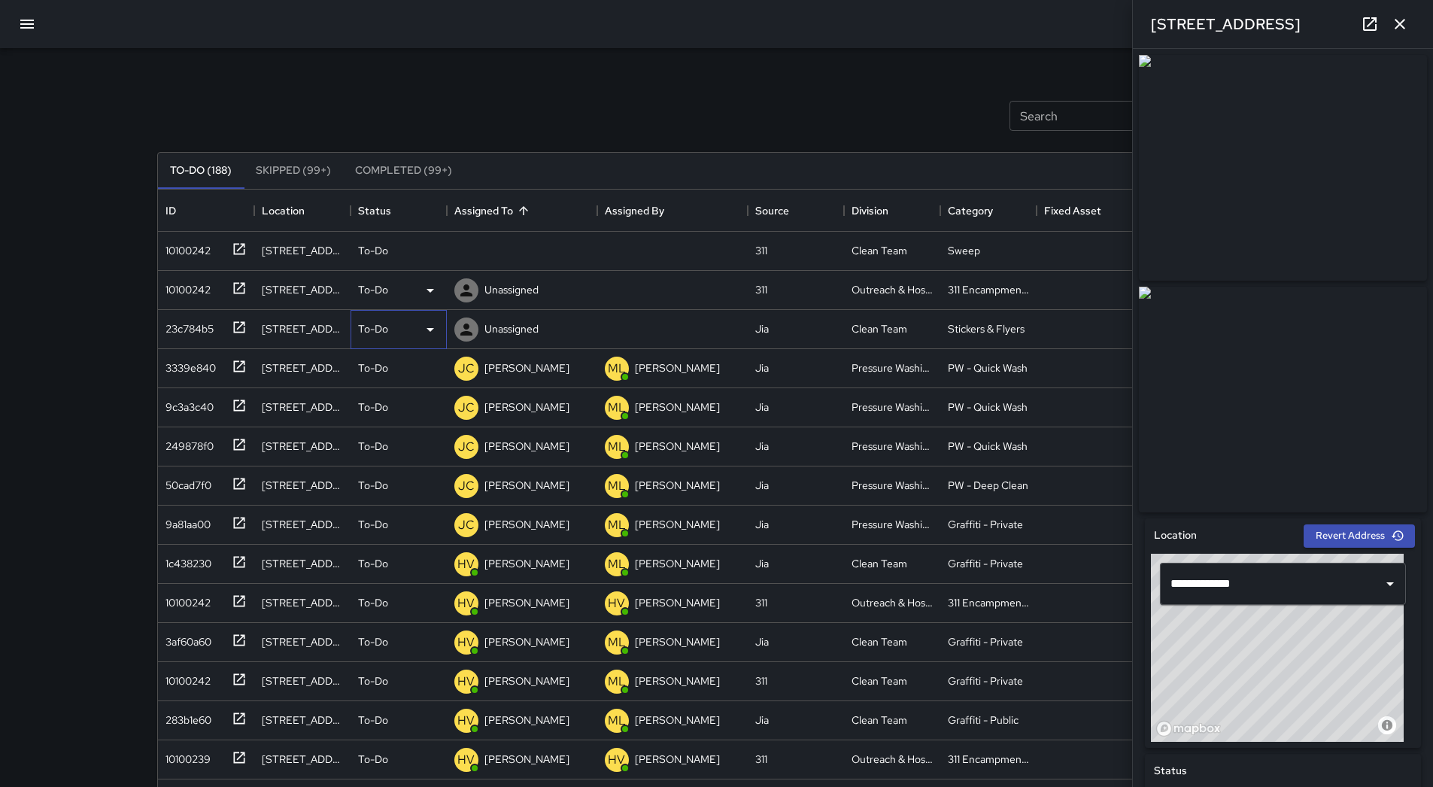
click at [417, 323] on div "To-Do" at bounding box center [398, 329] width 81 height 18
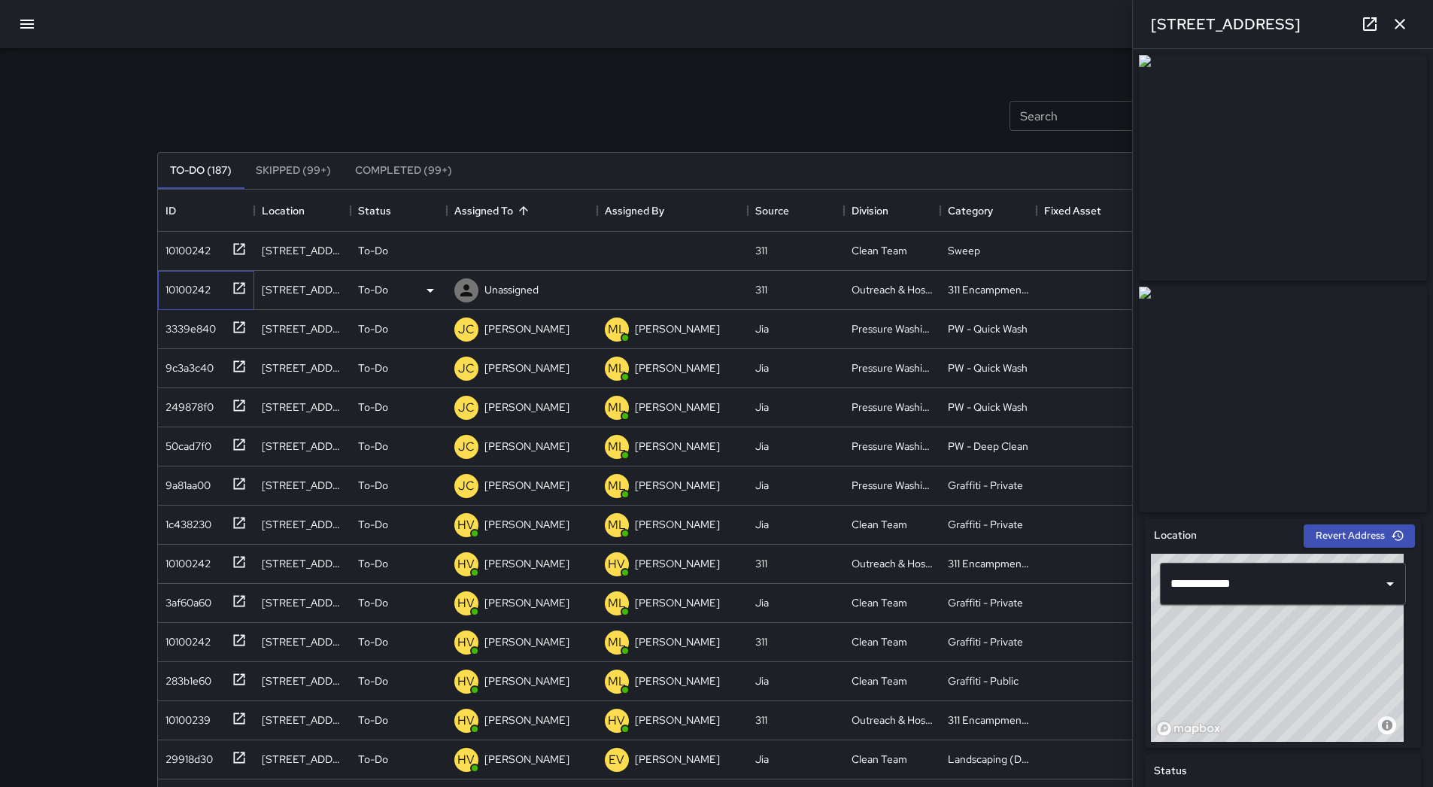
click at [204, 294] on div "10100242" at bounding box center [184, 286] width 51 height 21
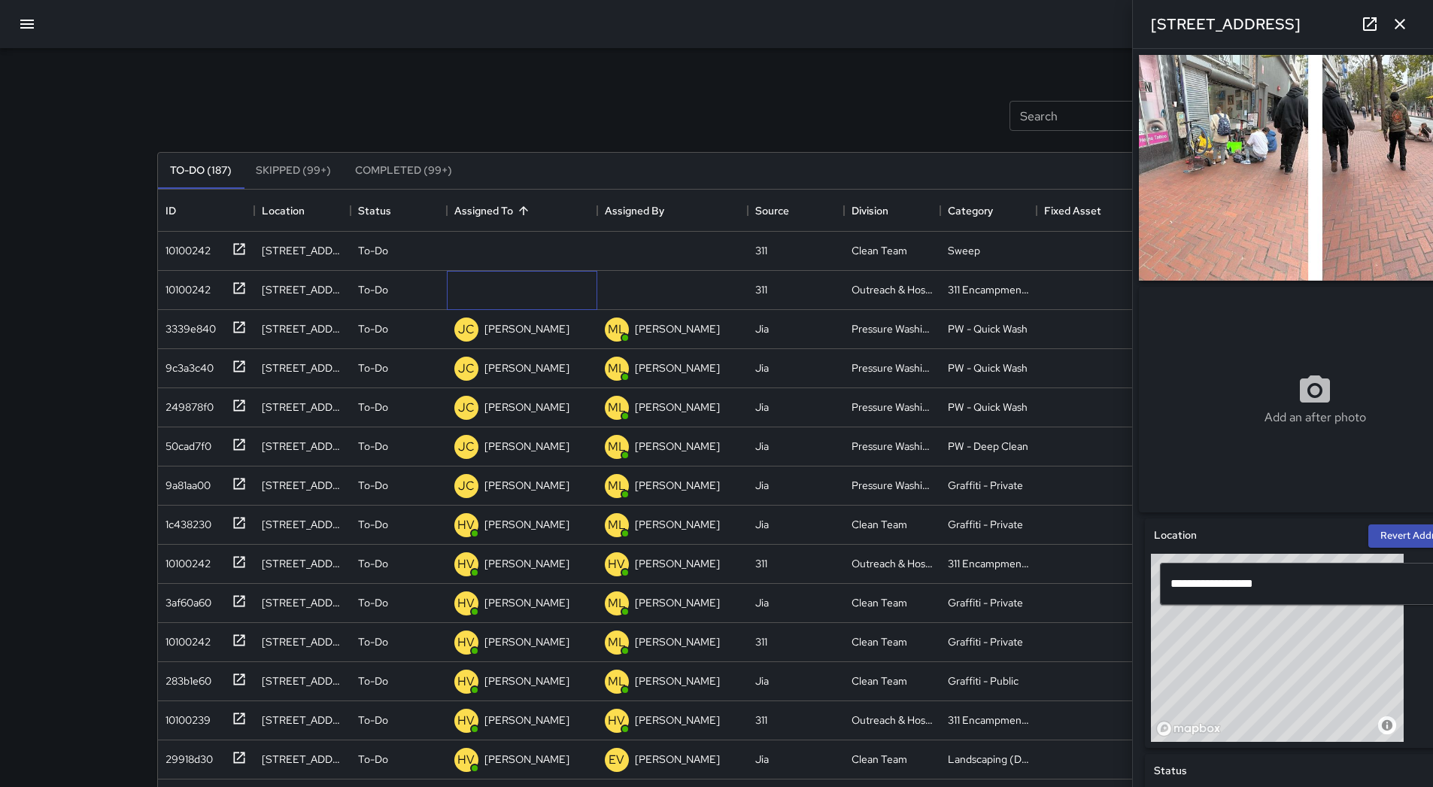
click at [0, 0] on p "Unassigned" at bounding box center [0, 0] width 0 height 0
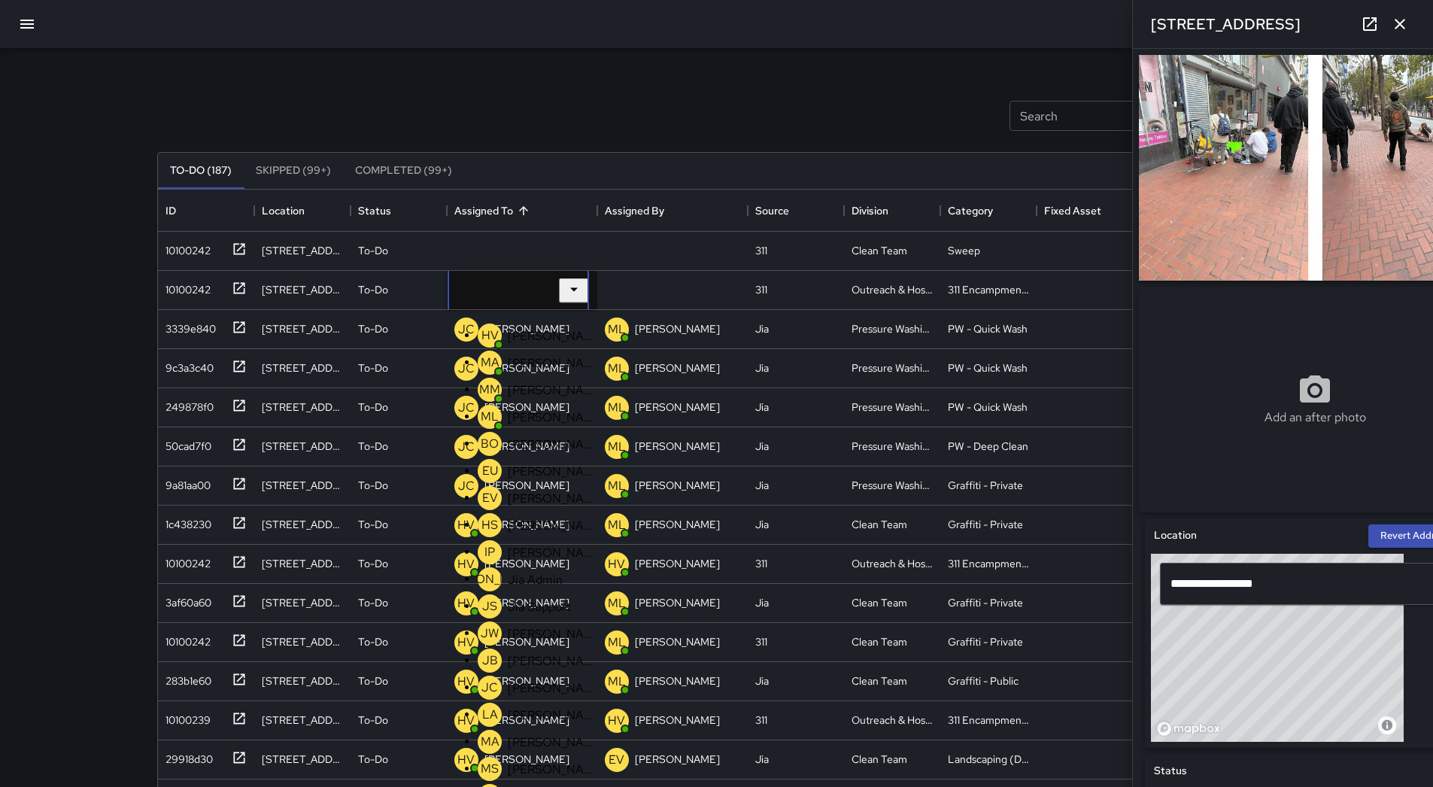
click at [516, 428] on div "[PERSON_NAME]" at bounding box center [552, 417] width 95 height 22
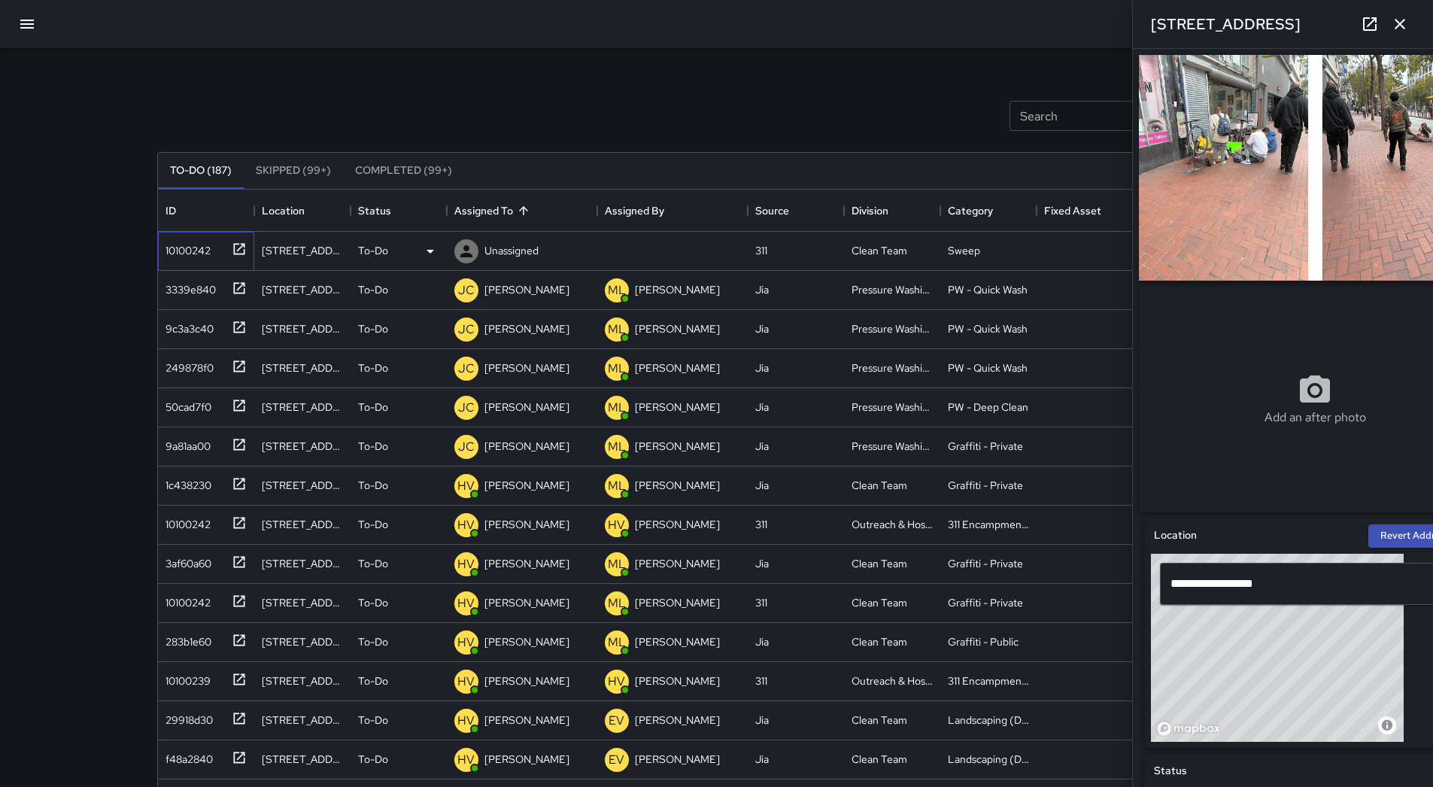
click at [208, 259] on div "10100242" at bounding box center [202, 247] width 87 height 25
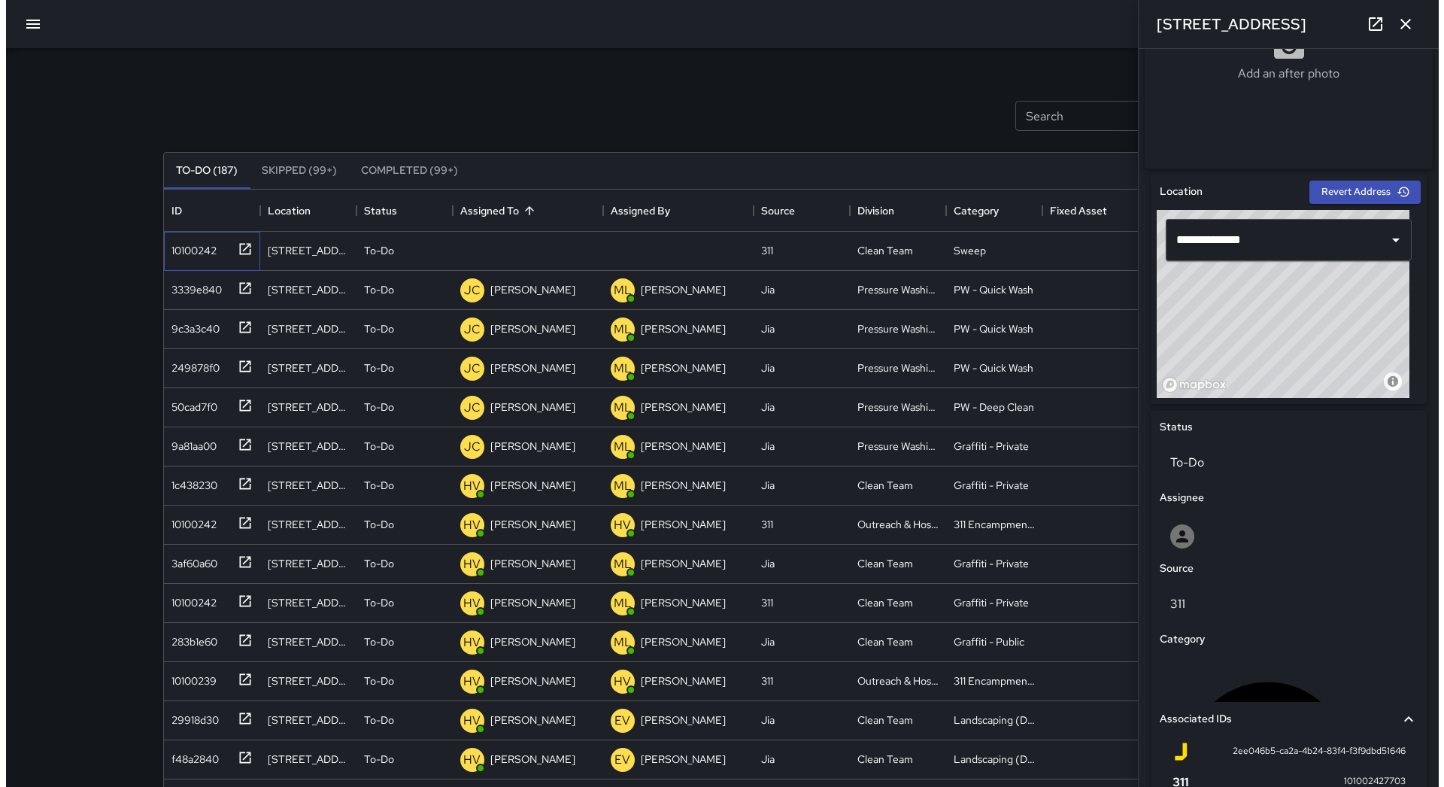
scroll to position [337, 0]
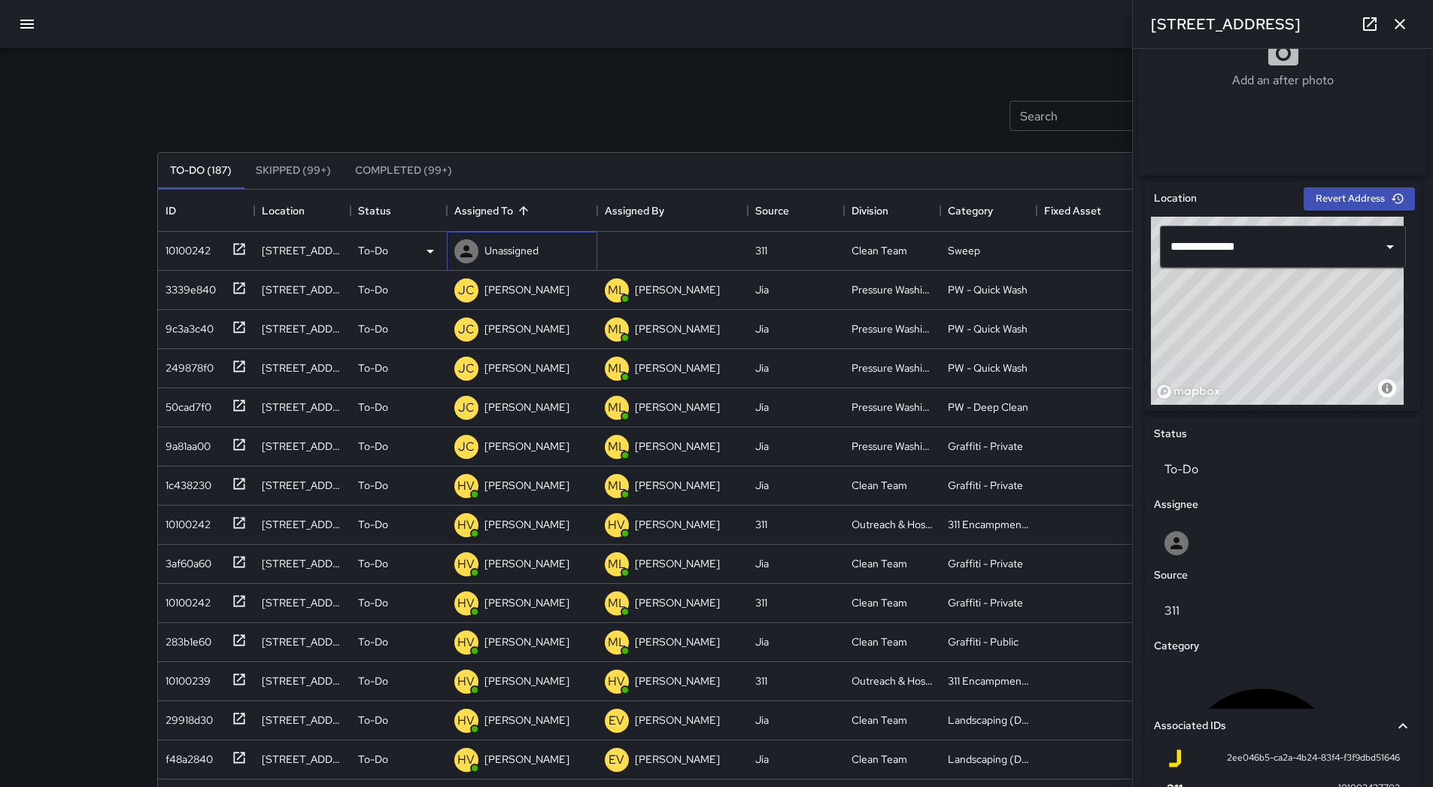
click at [551, 244] on div "Unassigned" at bounding box center [522, 251] width 150 height 39
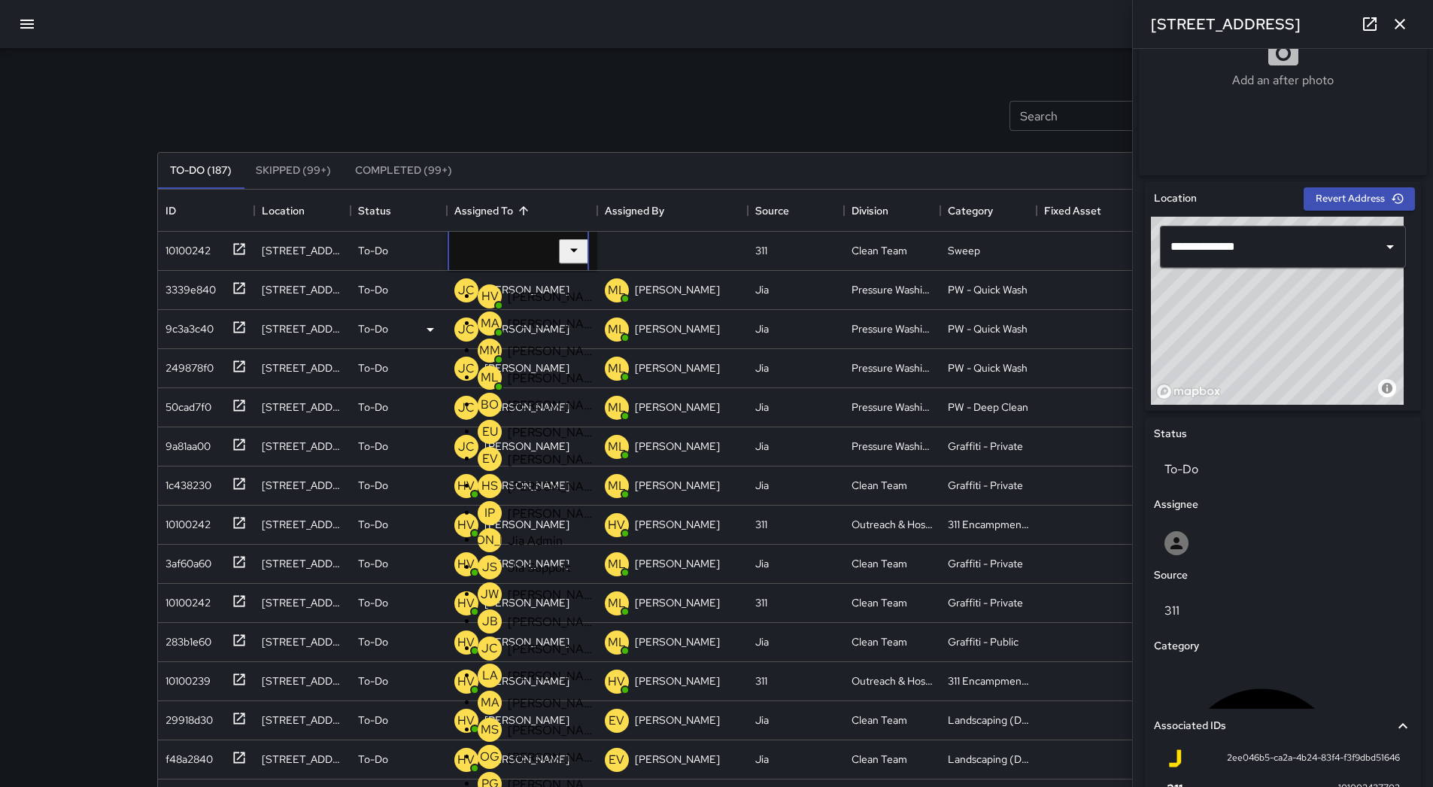
click at [526, 289] on p "[PERSON_NAME]" at bounding box center [552, 297] width 89 height 16
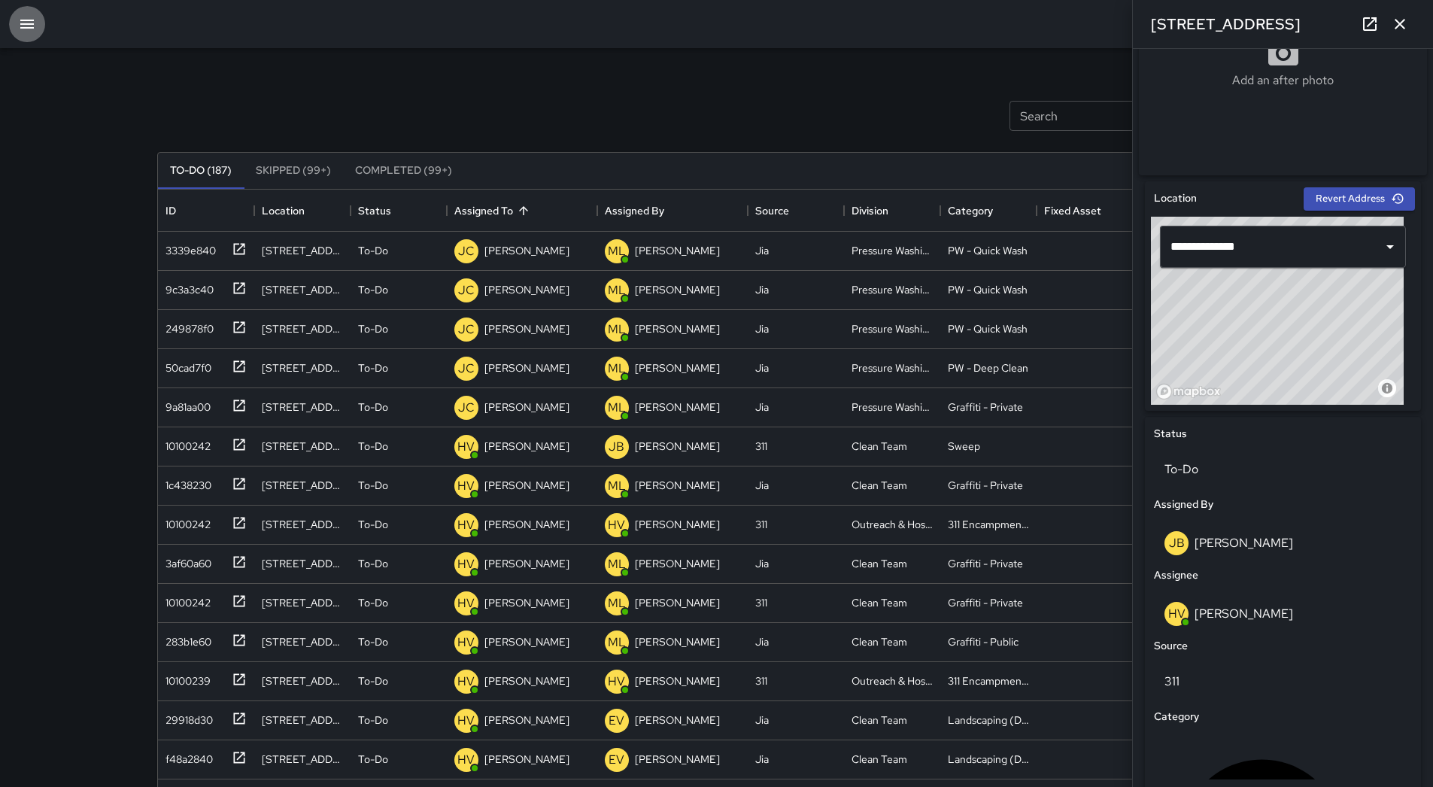
click at [20, 23] on icon "button" at bounding box center [27, 24] width 18 height 18
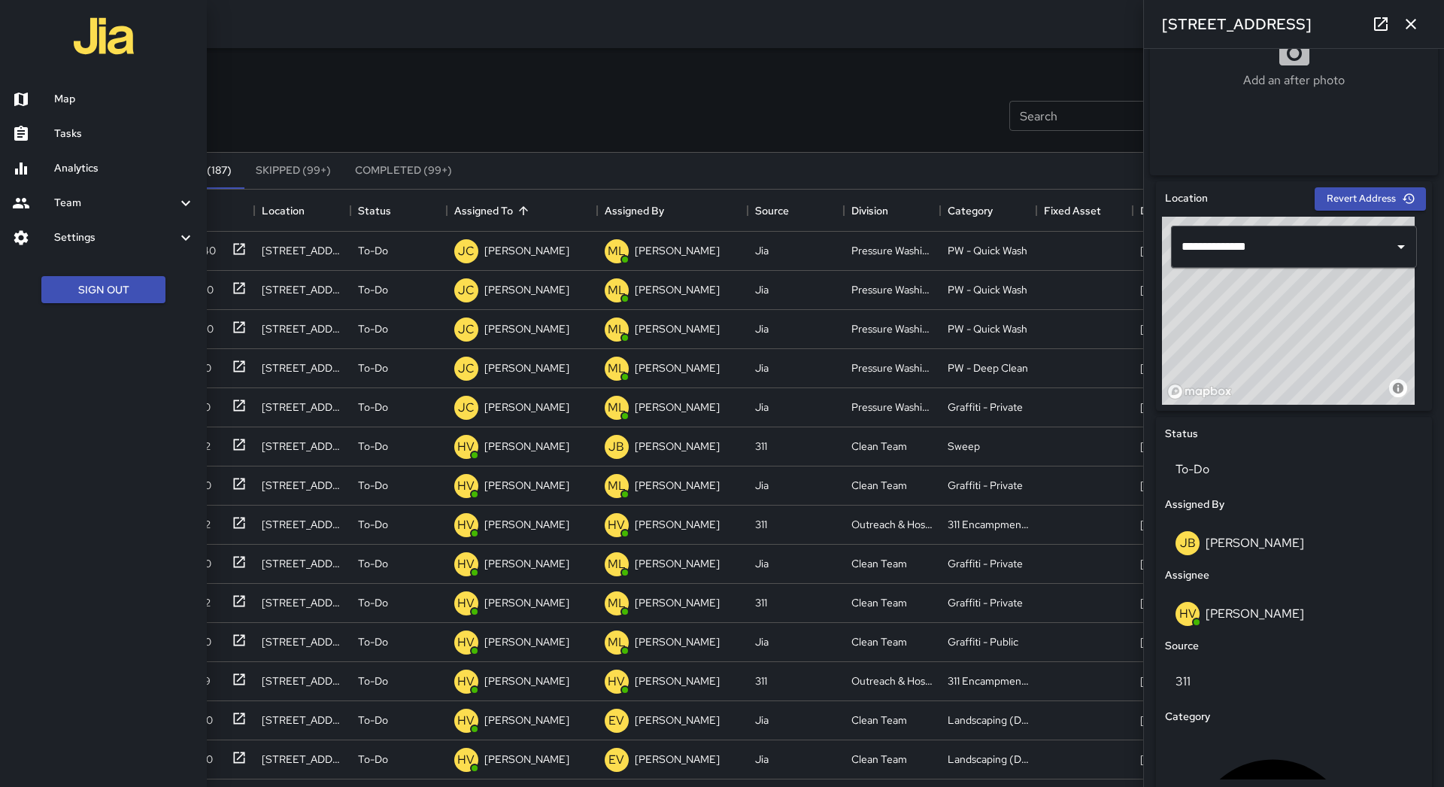
click at [59, 93] on h6 "Map" at bounding box center [124, 99] width 141 height 17
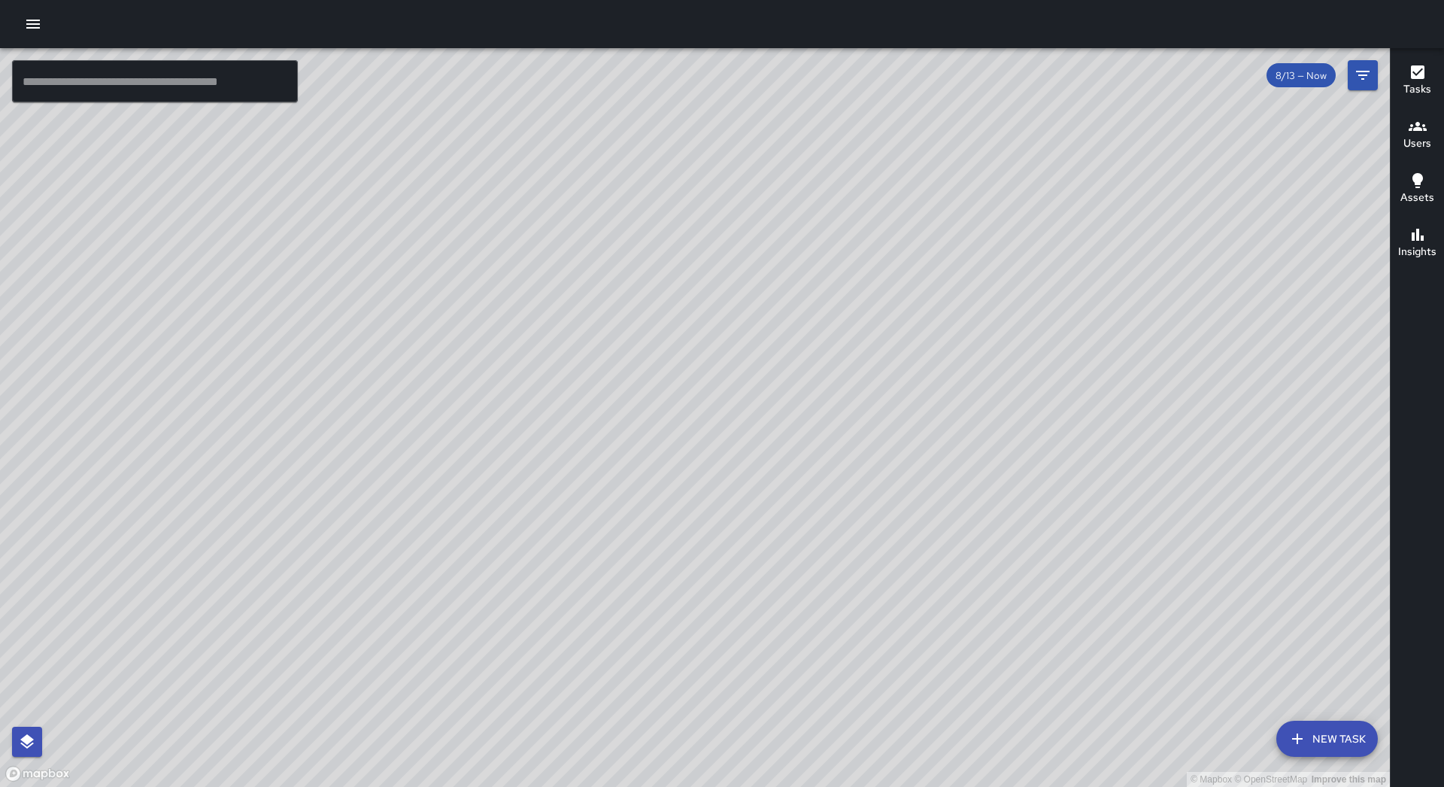
drag, startPoint x: 435, startPoint y: 111, endPoint x: 511, endPoint y: 250, distance: 158.2
click at [511, 250] on div "© Mapbox © OpenStreetMap Improve this map" at bounding box center [695, 417] width 1390 height 739
